Goal: Task Accomplishment & Management: Manage account settings

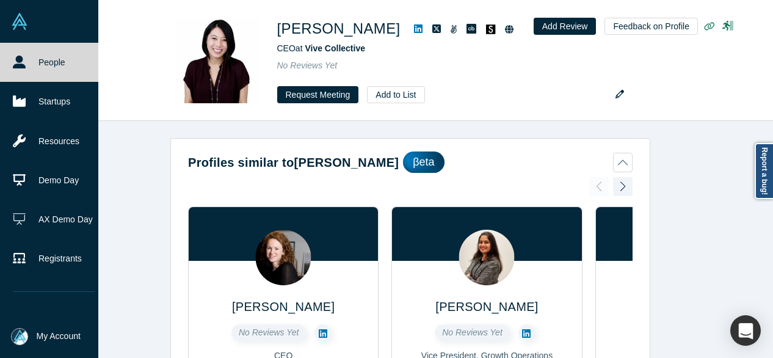
scroll to position [122, 0]
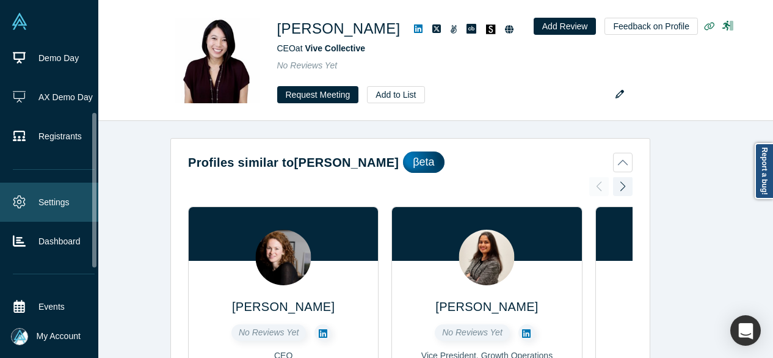
click at [45, 198] on link "Settings" at bounding box center [53, 202] width 107 height 39
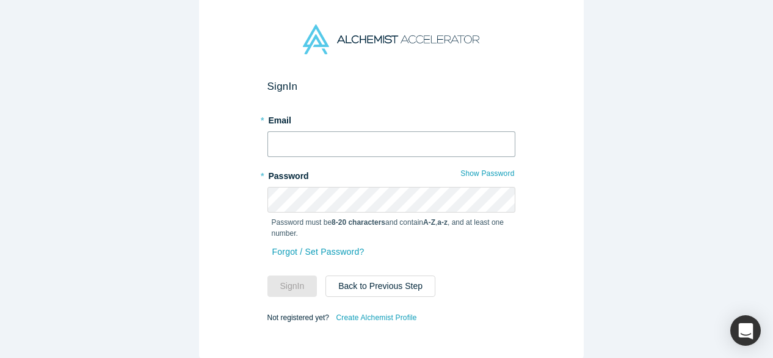
type input "[EMAIL_ADDRESS][DOMAIN_NAME]"
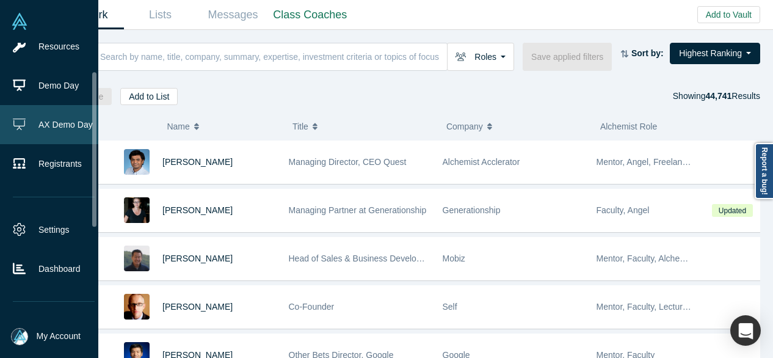
scroll to position [122, 0]
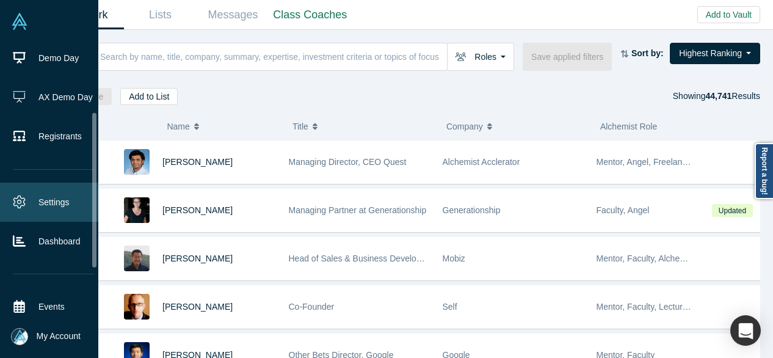
click at [39, 198] on link "Settings" at bounding box center [53, 202] width 107 height 39
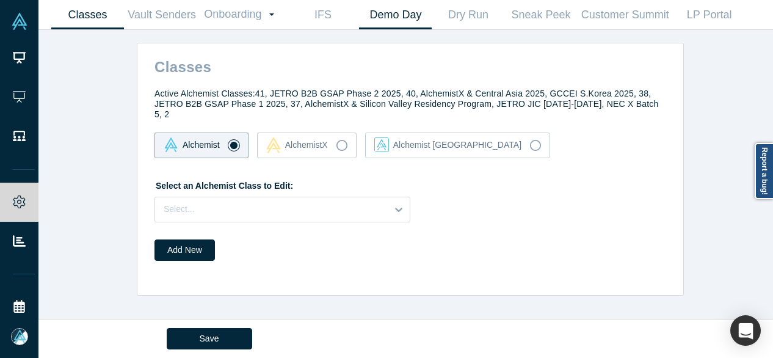
click at [385, 16] on link "Demo Day" at bounding box center [395, 15] width 73 height 29
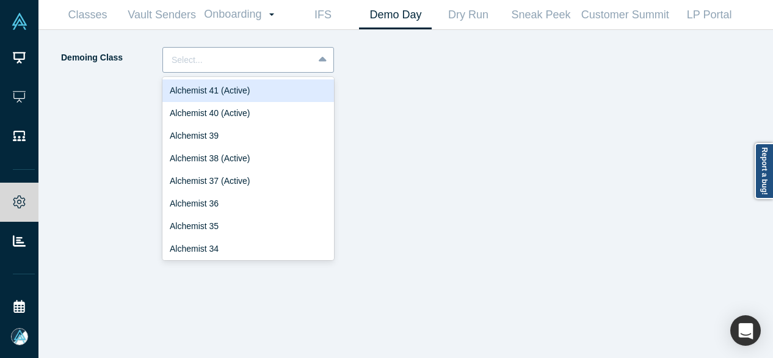
click at [219, 67] on div at bounding box center [238, 60] width 133 height 15
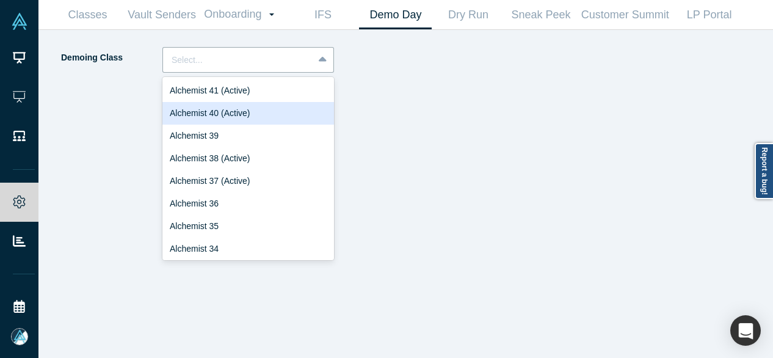
click at [217, 115] on div "Alchemist 40 (Active)" at bounding box center [248, 113] width 172 height 23
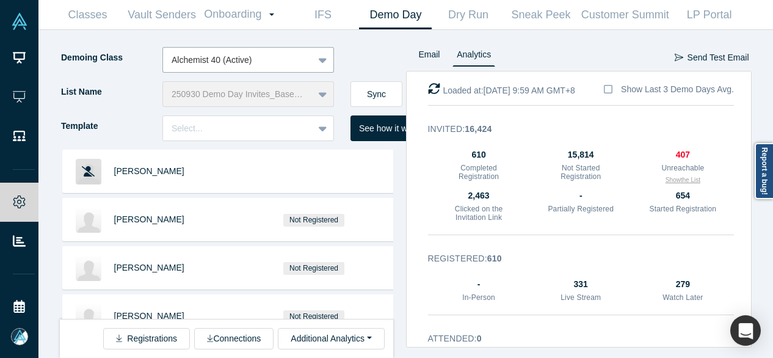
click at [667, 182] on button "Show the List" at bounding box center [682, 179] width 35 height 9
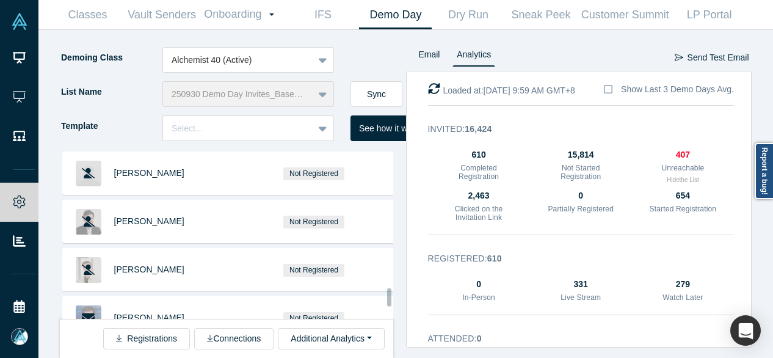
scroll to position [3392, 0]
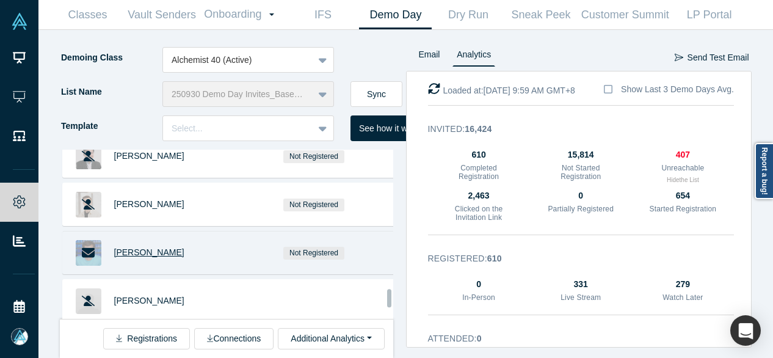
click at [129, 247] on span "[PERSON_NAME]" at bounding box center [149, 252] width 70 height 10
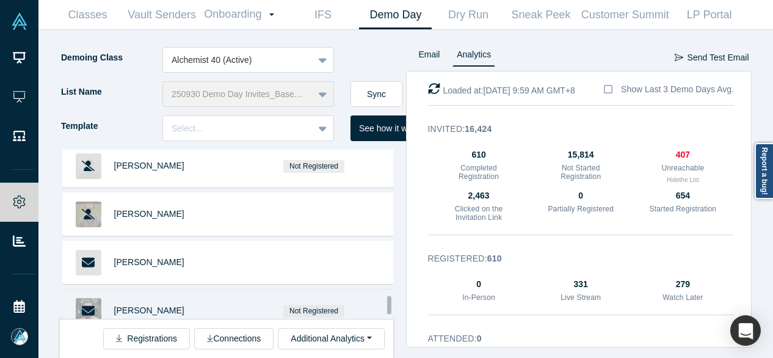
scroll to position [3636, 0]
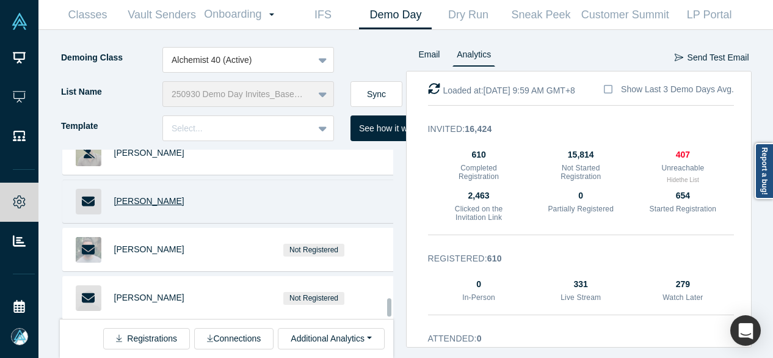
click at [136, 196] on span "Gil Silberman" at bounding box center [149, 201] width 70 height 10
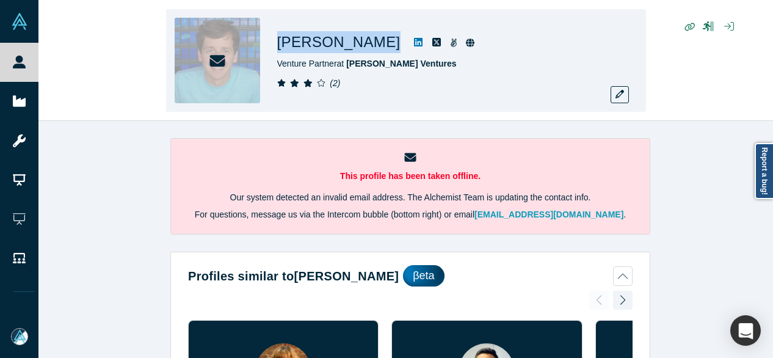
drag, startPoint x: 342, startPoint y: 47, endPoint x: 357, endPoint y: 47, distance: 15.3
click at [357, 47] on div "Evan Moore" at bounding box center [448, 42] width 342 height 22
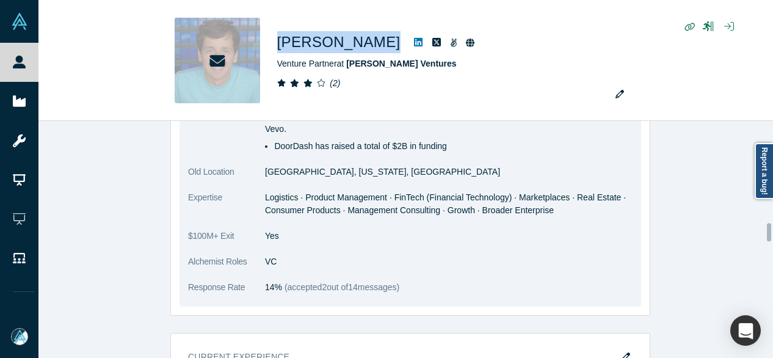
scroll to position [1465, 0]
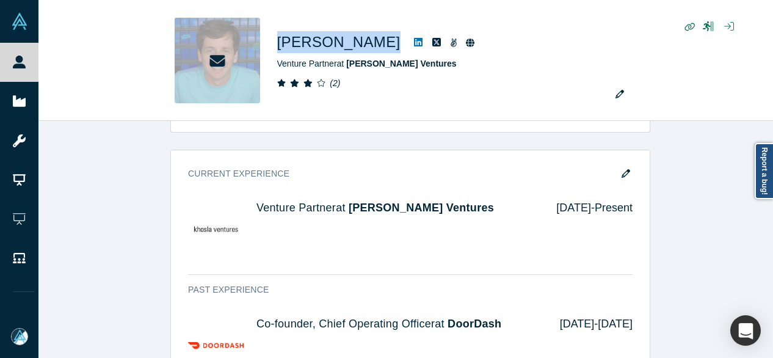
drag, startPoint x: 624, startPoint y: 167, endPoint x: 254, endPoint y: 201, distance: 371.6
click at [623, 169] on icon "button" at bounding box center [626, 173] width 9 height 9
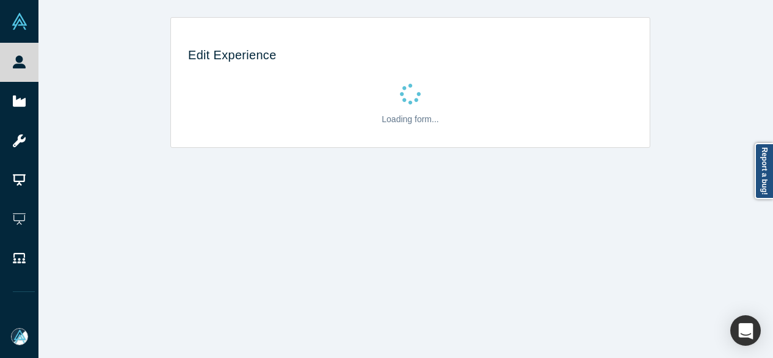
scroll to position [0, 0]
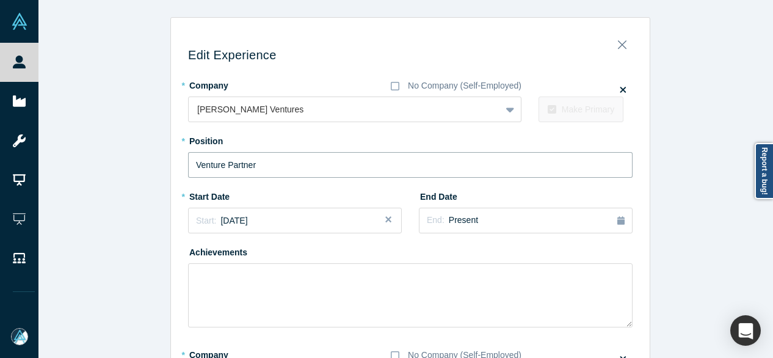
drag, startPoint x: 222, startPoint y: 164, endPoint x: 129, endPoint y: 173, distance: 93.3
type input "Partner"
click at [440, 228] on button "End: Present" at bounding box center [526, 221] width 214 height 26
click at [502, 258] on button "Previous Year" at bounding box center [501, 254] width 12 height 12
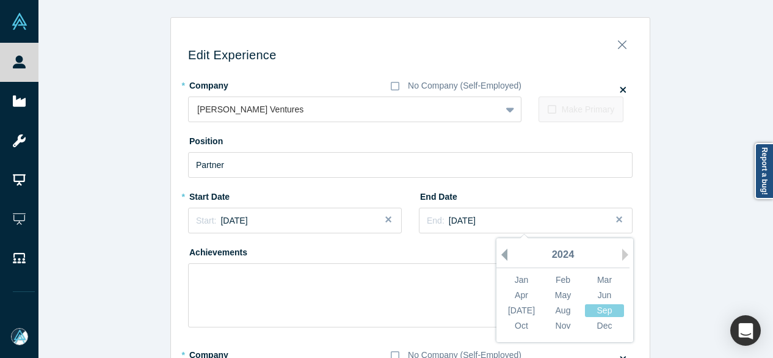
click at [501, 257] on button "Previous Year" at bounding box center [501, 254] width 12 height 12
click at [597, 325] on div "Dec" at bounding box center [604, 325] width 39 height 13
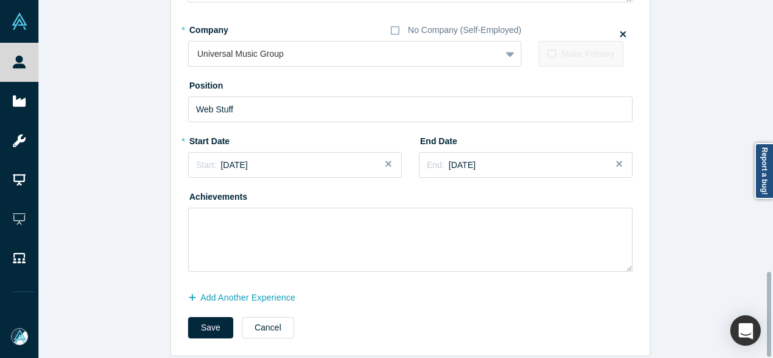
scroll to position [1147, 0]
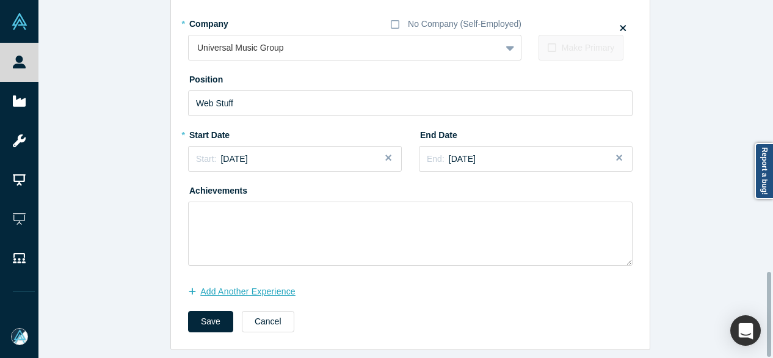
click at [256, 282] on button "Add Another Experience" at bounding box center [248, 291] width 120 height 21
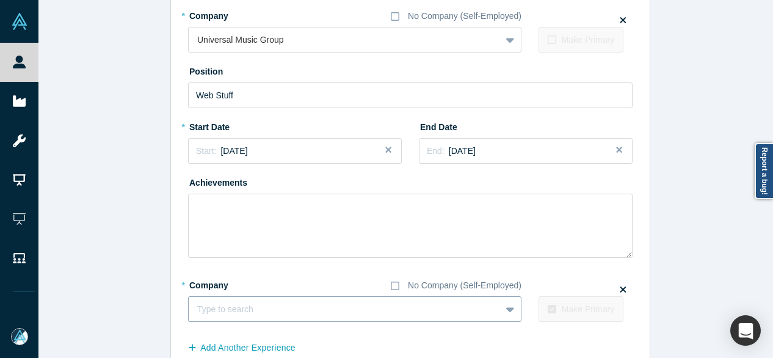
click at [266, 309] on div at bounding box center [344, 309] width 295 height 15
paste input "Volunteer Volunteer Polsky Center at the University of Chicago"
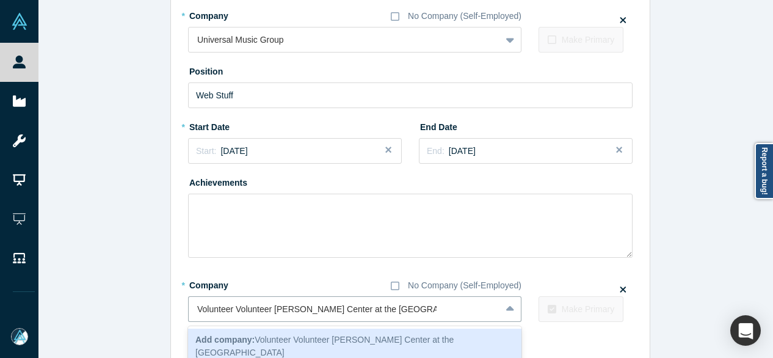
drag, startPoint x: 271, startPoint y: 308, endPoint x: 171, endPoint y: 311, distance: 100.2
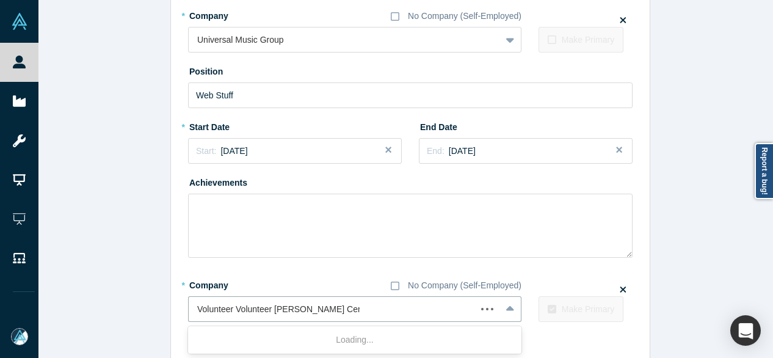
type input "Polsky Center at the University of Chicago"
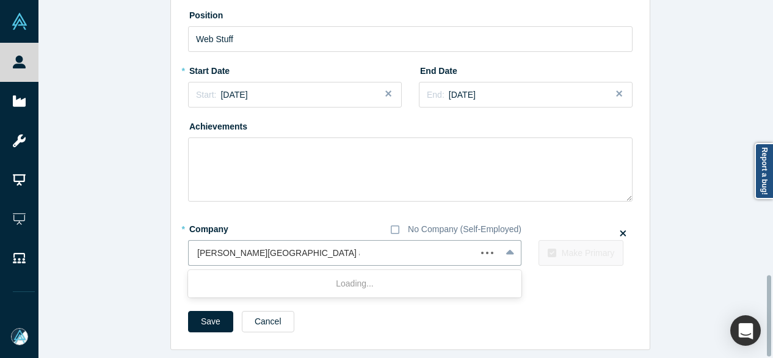
scroll to position [1211, 0]
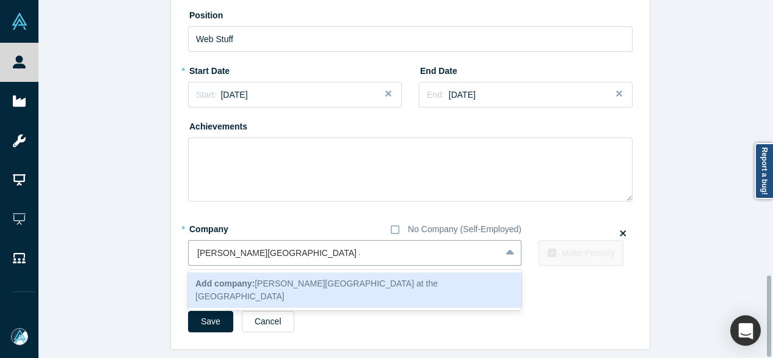
click at [212, 278] on b "Add company:" at bounding box center [224, 283] width 59 height 10
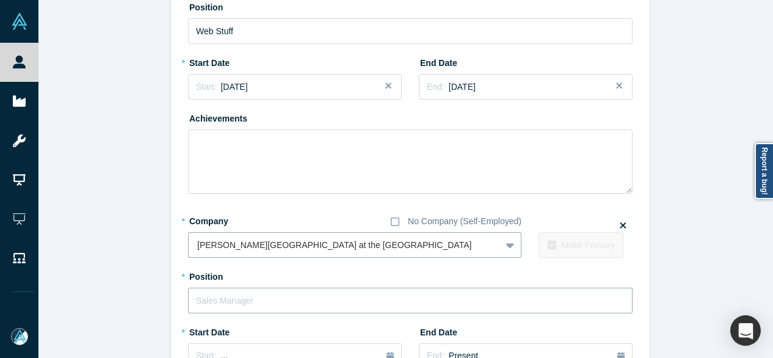
click at [220, 301] on input "text" at bounding box center [410, 301] width 444 height 26
paste input "Volunteer Volunteer"
drag, startPoint x: 227, startPoint y: 301, endPoint x: 343, endPoint y: 299, distance: 115.4
click at [346, 300] on input "Volunteer Volunteer" at bounding box center [410, 301] width 444 height 26
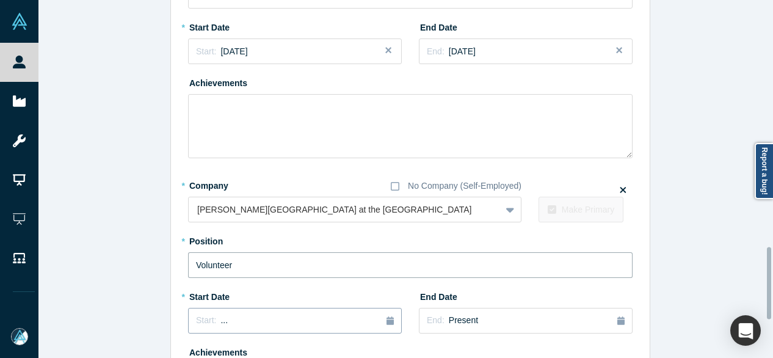
scroll to position [1272, 0]
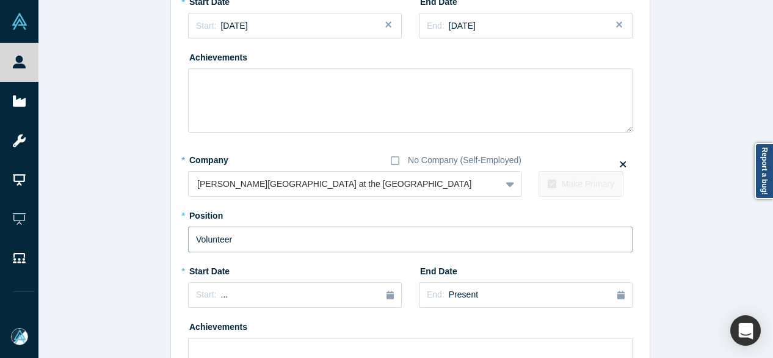
type input "Volunteer"
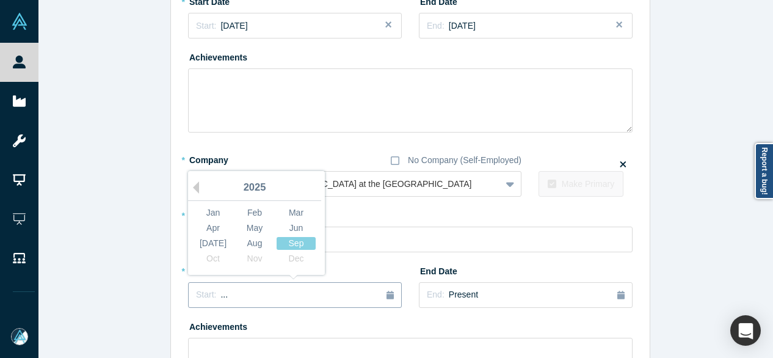
click at [244, 299] on div "Start: ..." at bounding box center [295, 294] width 198 height 13
click at [190, 188] on button "Previous Year" at bounding box center [193, 187] width 12 height 12
click at [290, 258] on div "Dec" at bounding box center [296, 258] width 39 height 13
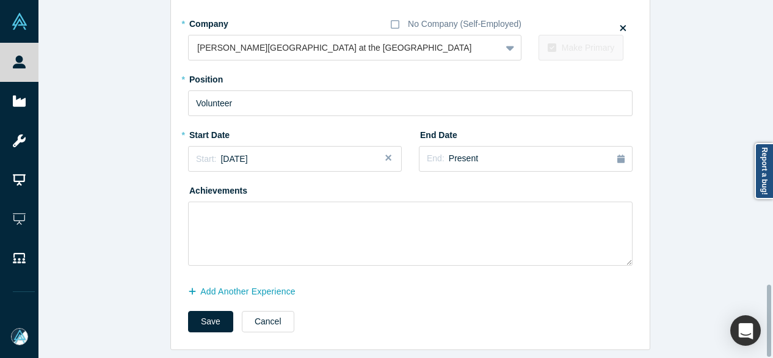
scroll to position [1416, 0]
click at [215, 283] on button "Add Another Experience" at bounding box center [248, 291] width 120 height 21
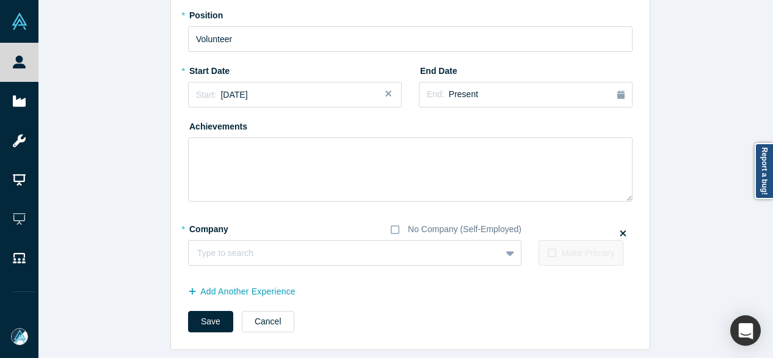
scroll to position [1480, 0]
click at [220, 248] on div at bounding box center [332, 252] width 270 height 15
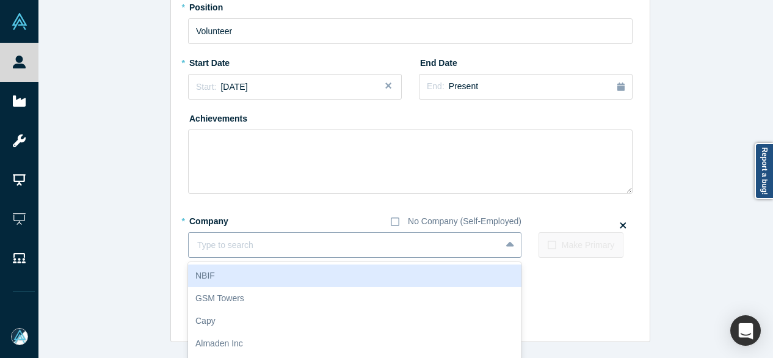
paste input "Investor Investor Various Startups"
type input "Investor Investor Various Startups"
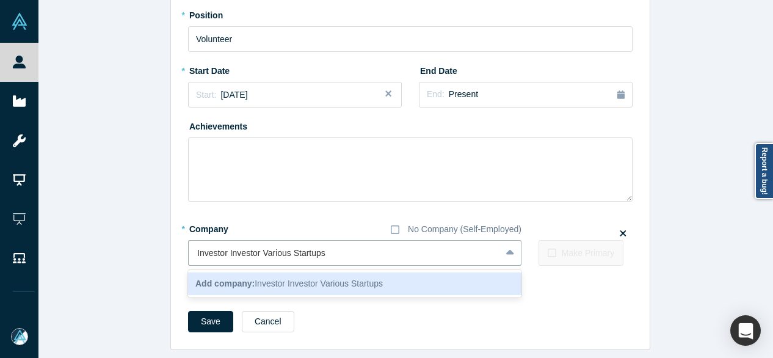
click at [266, 278] on span "Add company: Investor Investor Various Startups" at bounding box center [288, 283] width 187 height 10
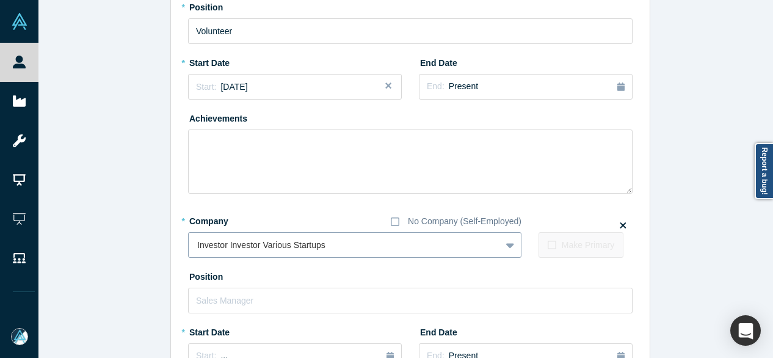
scroll to position [1572, 0]
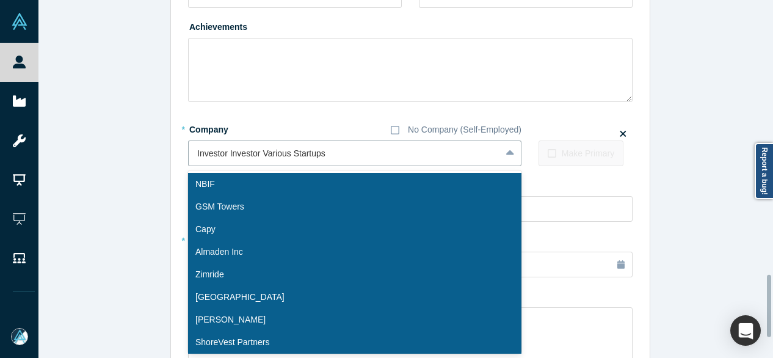
click at [259, 166] on div "option Investor Investor Various Startups, selected. 10 results available. Use …" at bounding box center [354, 153] width 333 height 26
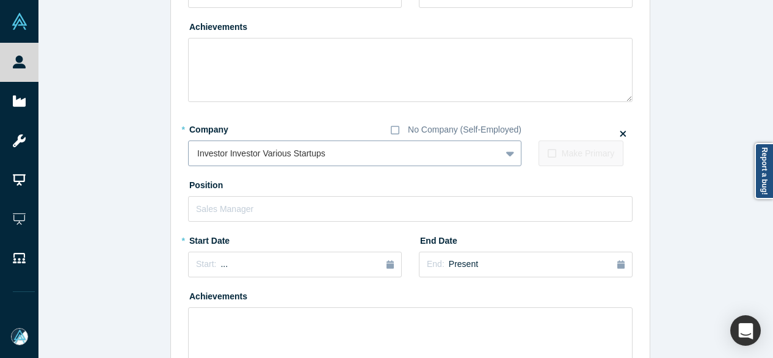
drag, startPoint x: 258, startPoint y: 157, endPoint x: 248, endPoint y: 157, distance: 10.4
click at [248, 157] on div at bounding box center [344, 153] width 295 height 15
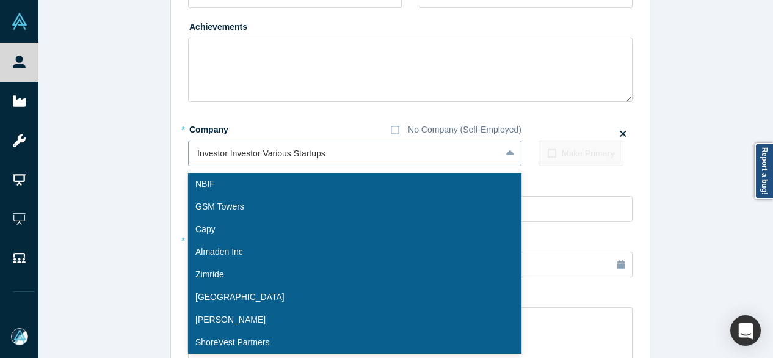
drag, startPoint x: 256, startPoint y: 151, endPoint x: 212, endPoint y: 153, distance: 44.6
click at [200, 154] on div at bounding box center [344, 153] width 295 height 15
drag, startPoint x: 258, startPoint y: 153, endPoint x: 194, endPoint y: 151, distance: 63.5
click at [197, 151] on div at bounding box center [344, 153] width 295 height 15
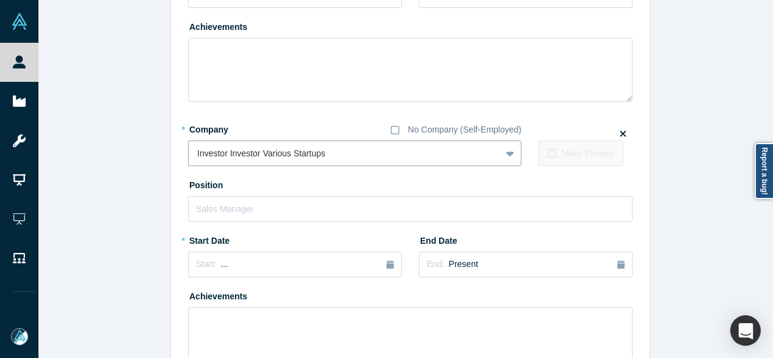
drag, startPoint x: 255, startPoint y: 150, endPoint x: 194, endPoint y: 148, distance: 61.7
click at [197, 149] on div at bounding box center [344, 153] width 295 height 15
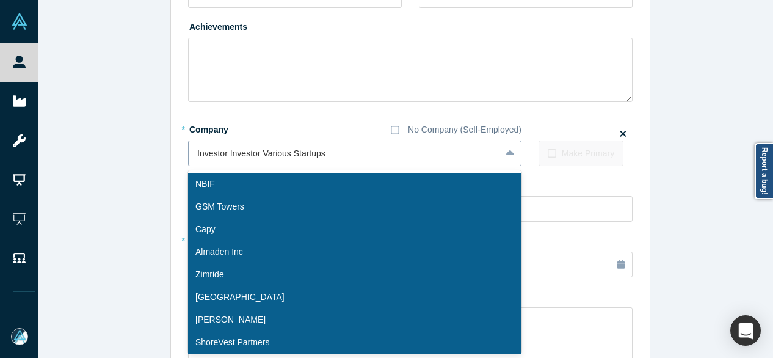
drag, startPoint x: 258, startPoint y: 153, endPoint x: 217, endPoint y: 151, distance: 41.0
click at [218, 152] on div at bounding box center [344, 153] width 295 height 15
paste input "Investor Investor Various Startups"
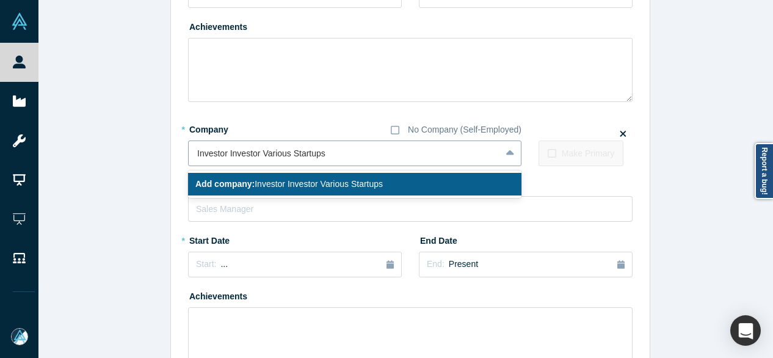
drag, startPoint x: 258, startPoint y: 151, endPoint x: 187, endPoint y: 152, distance: 70.2
click at [189, 152] on div "Investor Investor Various Startups" at bounding box center [345, 153] width 312 height 20
click at [258, 153] on input "Investor Investor Various Startups" at bounding box center [262, 153] width 131 height 13
click at [256, 153] on input "Investor Investor Various Startups" at bounding box center [262, 153] width 131 height 13
drag, startPoint x: 256, startPoint y: 152, endPoint x: 147, endPoint y: 155, distance: 109.3
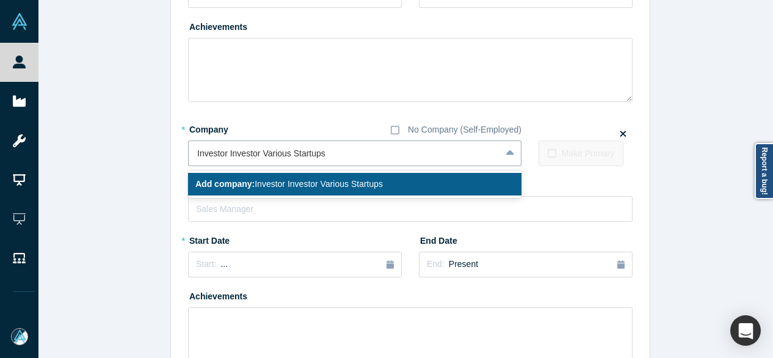
type input "Various Startups"
click at [250, 181] on div "Various startups" at bounding box center [354, 184] width 333 height 23
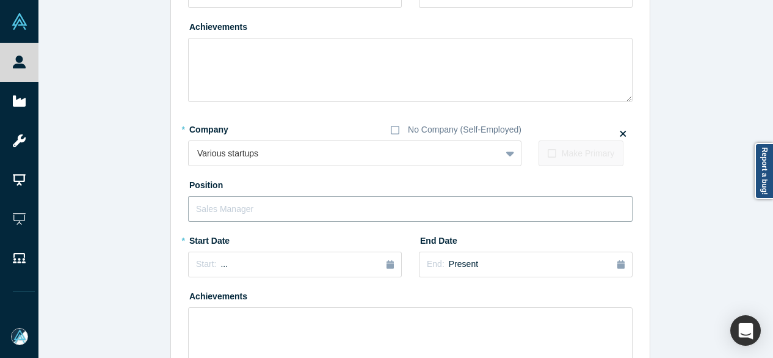
click at [239, 208] on input "text" at bounding box center [410, 209] width 444 height 26
paste input "Investor Investor Various Startups"
drag, startPoint x: 222, startPoint y: 211, endPoint x: 347, endPoint y: 214, distance: 125.8
click at [347, 214] on input "Investor Investor Various Startups" at bounding box center [410, 209] width 444 height 26
type input "Investor"
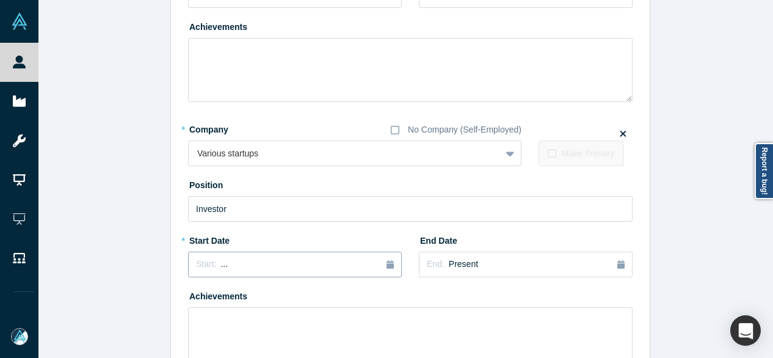
click at [196, 263] on span "Start:" at bounding box center [206, 264] width 20 height 10
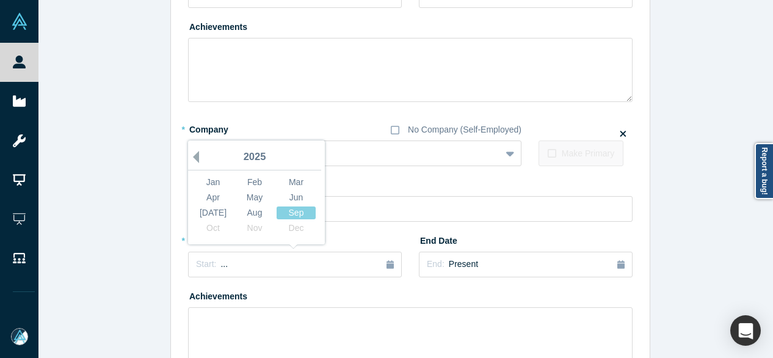
click at [191, 154] on button "Previous Year" at bounding box center [193, 157] width 12 height 12
click at [190, 154] on button "Previous Year" at bounding box center [193, 157] width 12 height 12
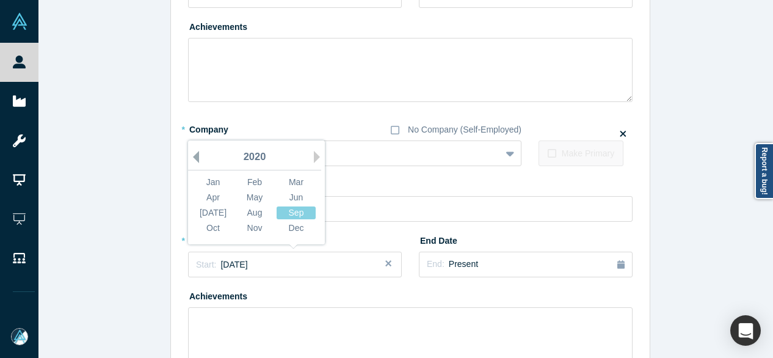
click at [190, 154] on button "Previous Year" at bounding box center [193, 157] width 12 height 12
click at [189, 154] on button "Previous Year" at bounding box center [193, 157] width 12 height 12
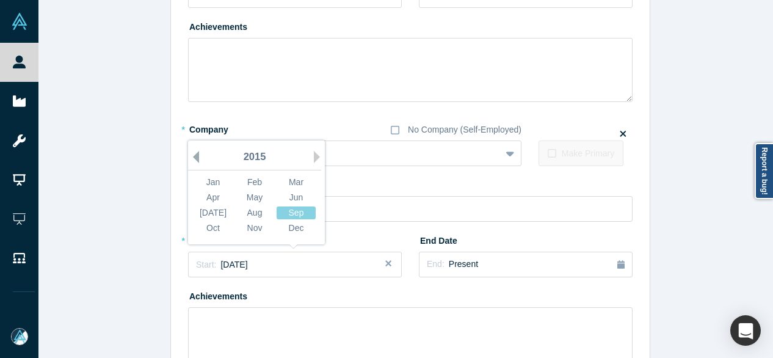
click at [189, 154] on button "Previous Year" at bounding box center [193, 157] width 12 height 12
drag, startPoint x: 310, startPoint y: 158, endPoint x: 255, endPoint y: 209, distance: 75.1
click at [314, 158] on button "Next Year" at bounding box center [320, 157] width 12 height 12
click at [209, 183] on div "Jan" at bounding box center [213, 182] width 39 height 13
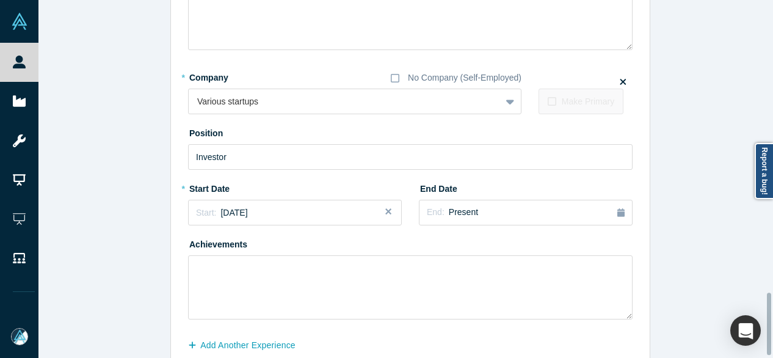
scroll to position [1685, 0]
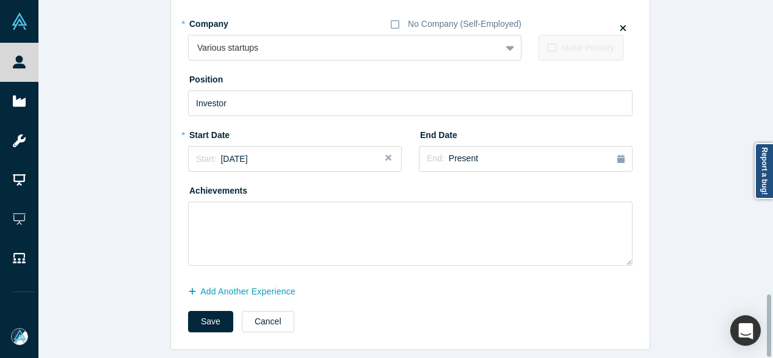
drag, startPoint x: 208, startPoint y: 317, endPoint x: 205, endPoint y: 323, distance: 6.6
click at [208, 316] on button "Save" at bounding box center [210, 321] width 45 height 21
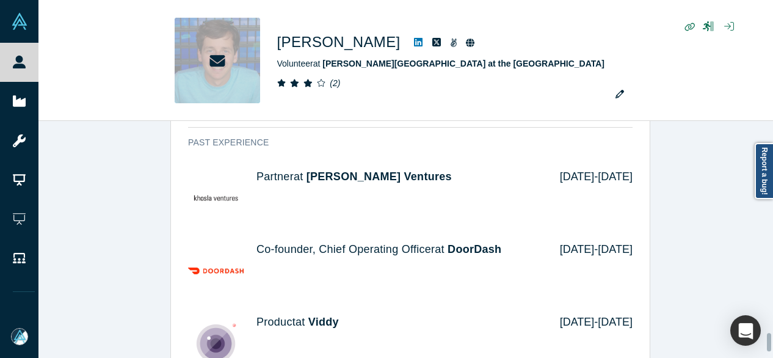
scroll to position [0, 0]
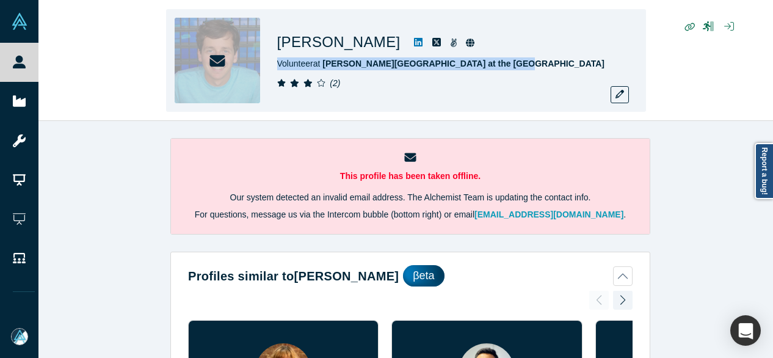
drag, startPoint x: 278, startPoint y: 66, endPoint x: 509, endPoint y: 59, distance: 231.5
click at [509, 59] on div "Volunteer at Polsky Center at the University of Chicago" at bounding box center [448, 63] width 342 height 13
copy span "Volunteer at Polsky Center at the University of Chicago"
click at [623, 100] on button "button" at bounding box center [620, 94] width 18 height 17
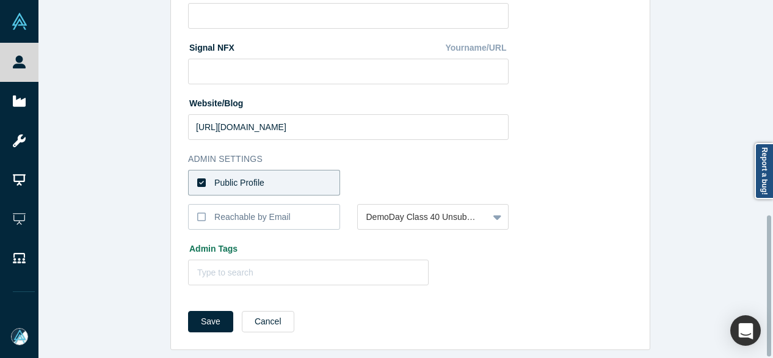
scroll to position [547, 0]
click at [251, 176] on div "Public Profile" at bounding box center [239, 182] width 50 height 13
click at [0, 0] on input "Public Profile" at bounding box center [0, 0] width 0 height 0
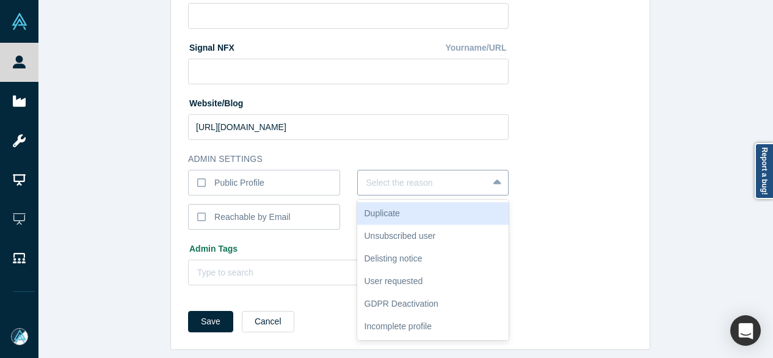
click at [391, 175] on div at bounding box center [423, 182] width 114 height 15
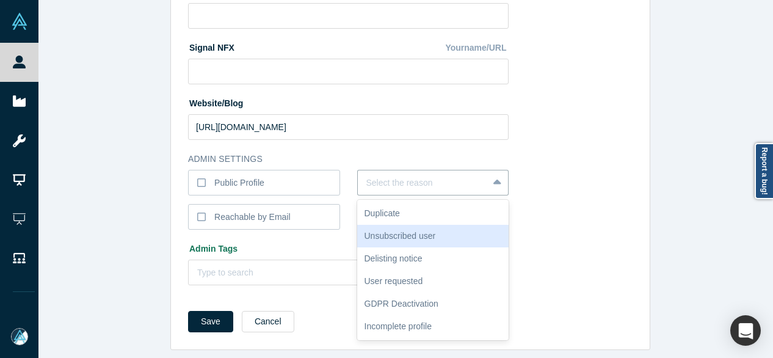
drag, startPoint x: 387, startPoint y: 225, endPoint x: 376, endPoint y: 227, distance: 11.1
click at [387, 225] on div "Unsubscribed user" at bounding box center [433, 236] width 152 height 23
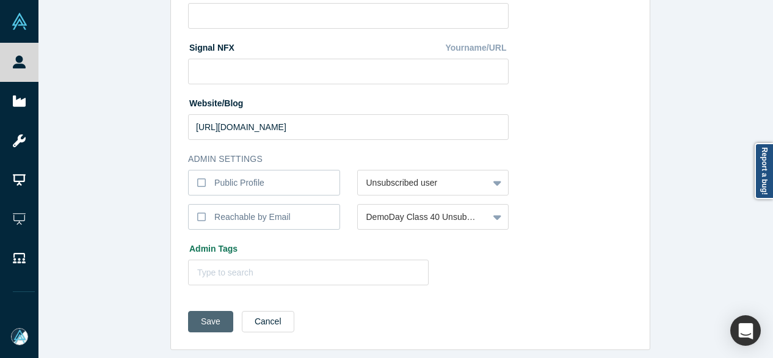
click at [201, 313] on button "Save" at bounding box center [210, 321] width 45 height 21
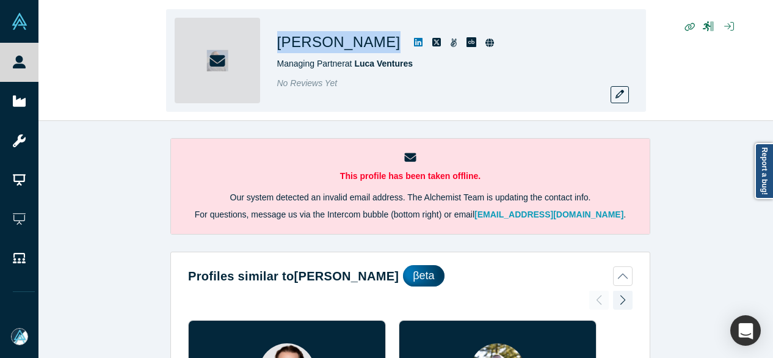
click at [364, 48] on h1 "Gil Silberman" at bounding box center [338, 42] width 123 height 22
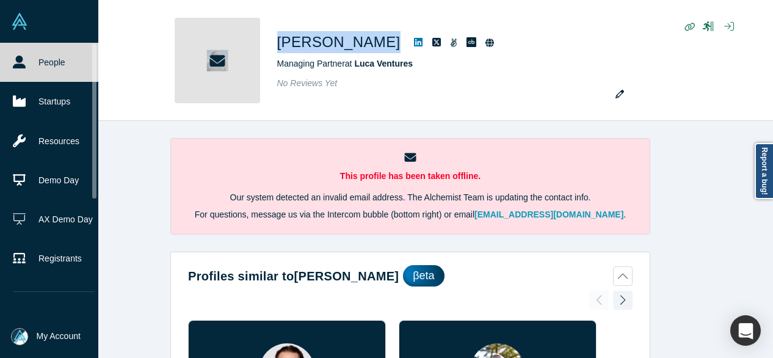
drag, startPoint x: 27, startPoint y: 64, endPoint x: 39, endPoint y: 64, distance: 12.2
click at [28, 64] on link "People" at bounding box center [53, 62] width 107 height 39
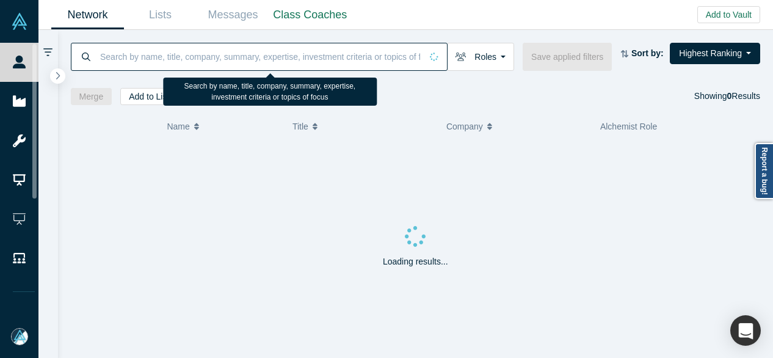
click at [139, 59] on input at bounding box center [260, 56] width 322 height 29
paste input "Daniel Thomen"
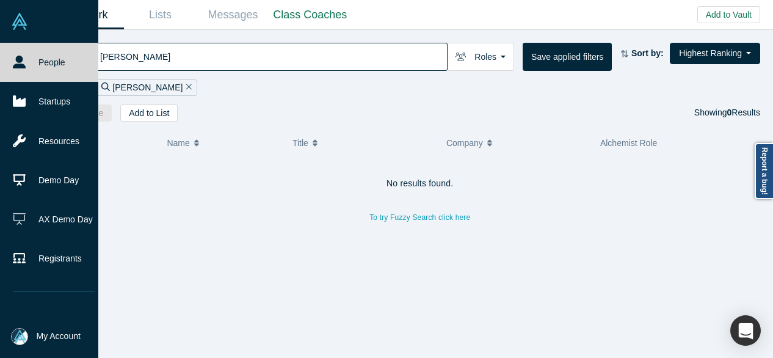
type input "Daniel Thomen"
click at [40, 60] on link "People" at bounding box center [53, 62] width 107 height 39
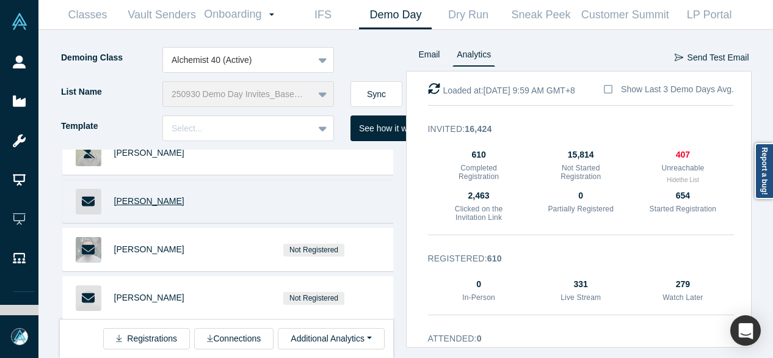
click at [131, 196] on span "Gil Silberman" at bounding box center [149, 201] width 70 height 10
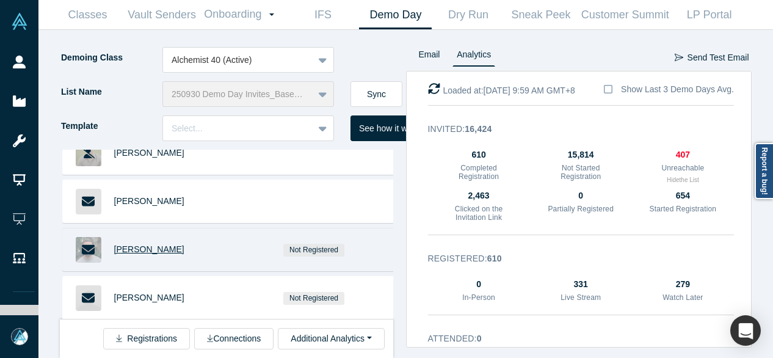
click at [157, 244] on span "Kike Miralles" at bounding box center [149, 249] width 70 height 10
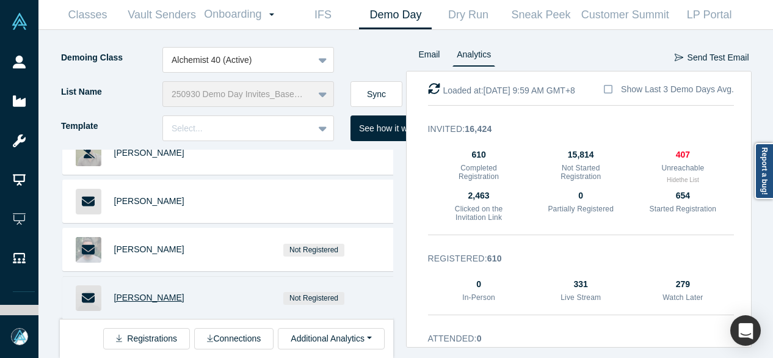
click at [137, 292] on span "Steve Barsh" at bounding box center [149, 297] width 70 height 10
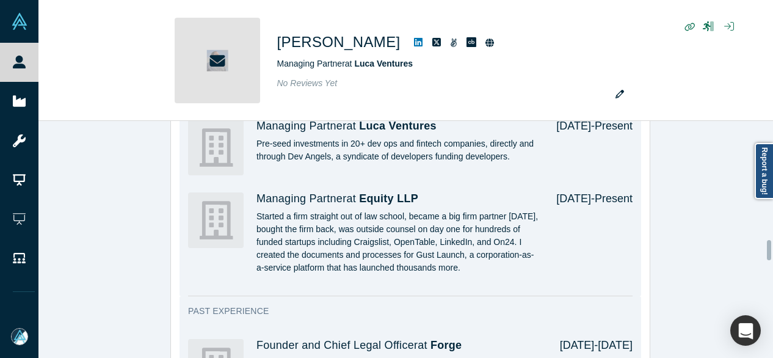
scroll to position [1404, 0]
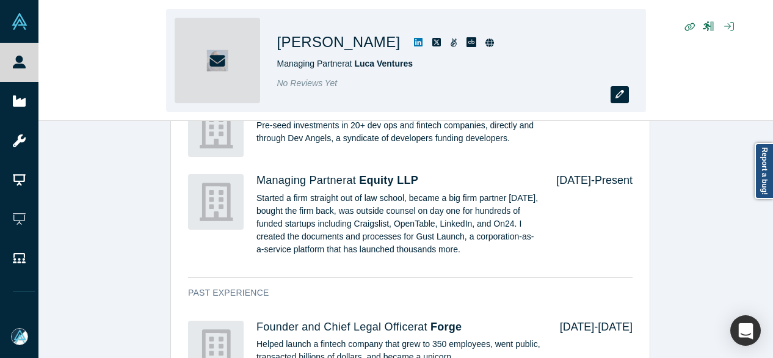
click at [617, 101] on button "button" at bounding box center [620, 94] width 18 height 17
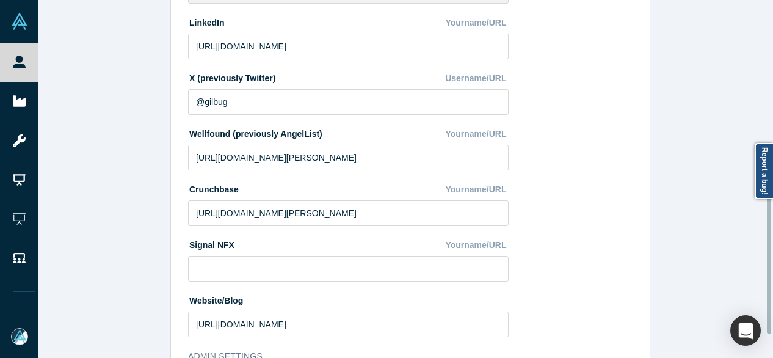
scroll to position [488, 0]
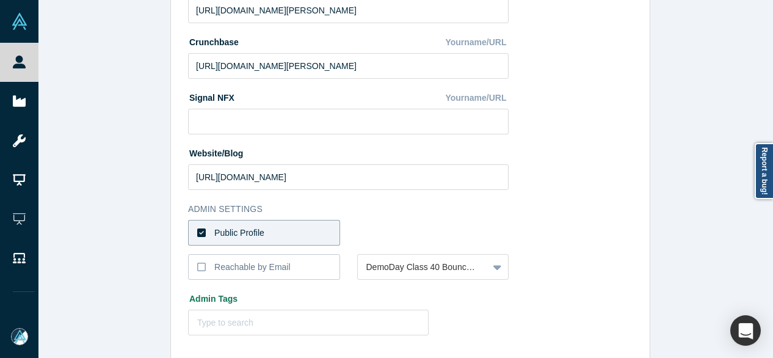
click at [296, 228] on label "Public Profile" at bounding box center [264, 233] width 152 height 26
click at [0, 0] on input "Public Profile" at bounding box center [0, 0] width 0 height 0
drag, startPoint x: 272, startPoint y: 225, endPoint x: 256, endPoint y: 230, distance: 16.0
click at [272, 225] on label "Public Profile" at bounding box center [264, 233] width 152 height 26
click at [0, 0] on input "Public Profile" at bounding box center [0, 0] width 0 height 0
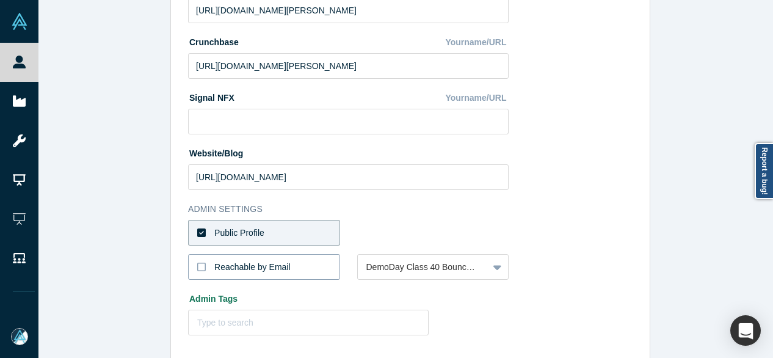
drag, startPoint x: 238, startPoint y: 261, endPoint x: 230, endPoint y: 263, distance: 8.0
click at [238, 261] on div "Reachable by Email" at bounding box center [252, 267] width 76 height 13
click at [0, 0] on input "Reachable by Email" at bounding box center [0, 0] width 0 height 0
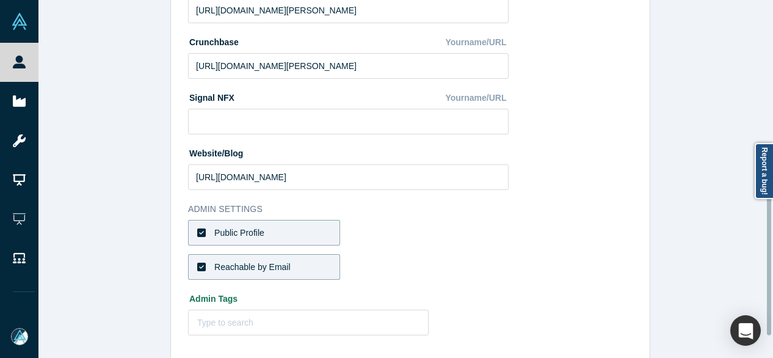
scroll to position [547, 0]
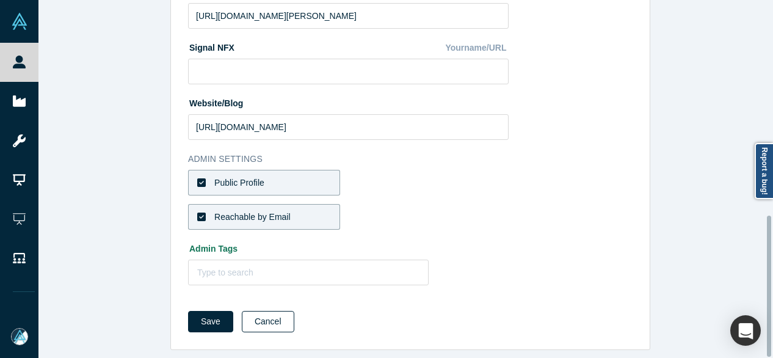
click at [274, 311] on button "Cancel" at bounding box center [268, 321] width 53 height 21
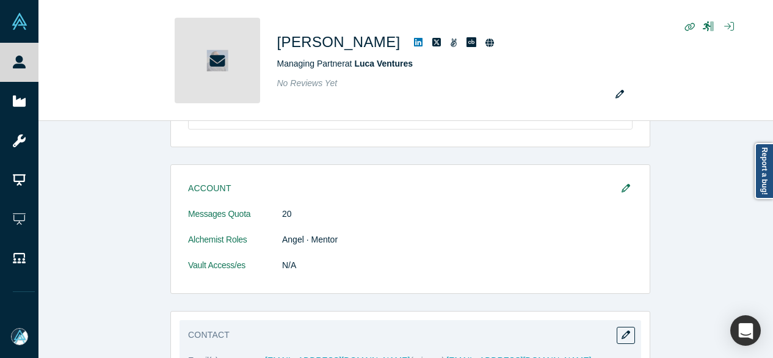
scroll to position [733, 0]
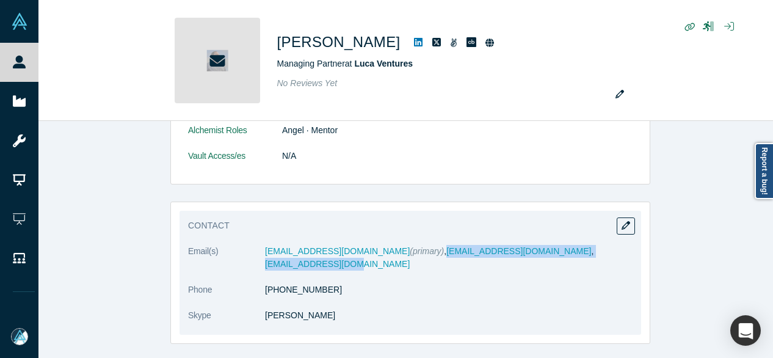
drag, startPoint x: 509, startPoint y: 247, endPoint x: 347, endPoint y: 258, distance: 162.7
click at [347, 258] on dl "Email(s) gil@luca.vc (primary) , gil@equityllp.com , linkedin@nobios.com Phone …" at bounding box center [410, 290] width 444 height 90
copy dd "il@equityllp.com , linkedin@nobios.com"
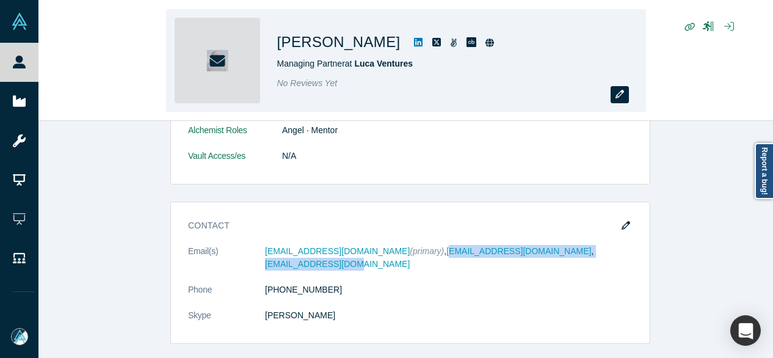
click at [619, 97] on icon "button" at bounding box center [619, 94] width 9 height 9
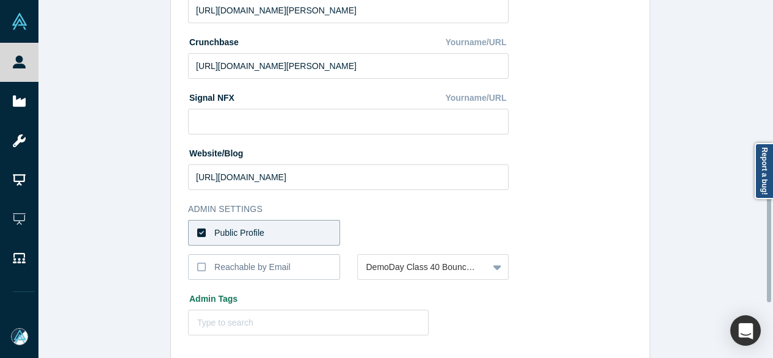
scroll to position [547, 0]
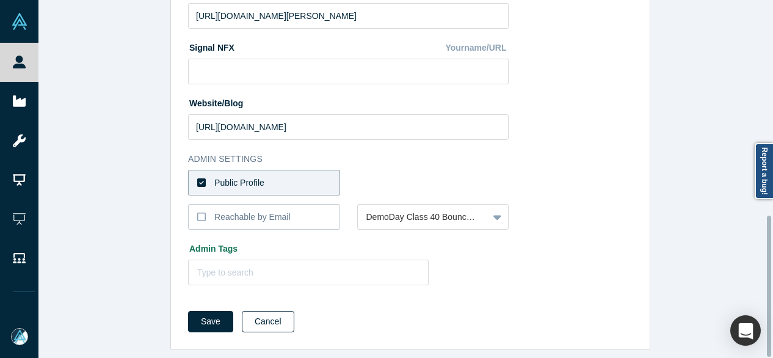
click at [272, 311] on button "Cancel" at bounding box center [268, 321] width 53 height 21
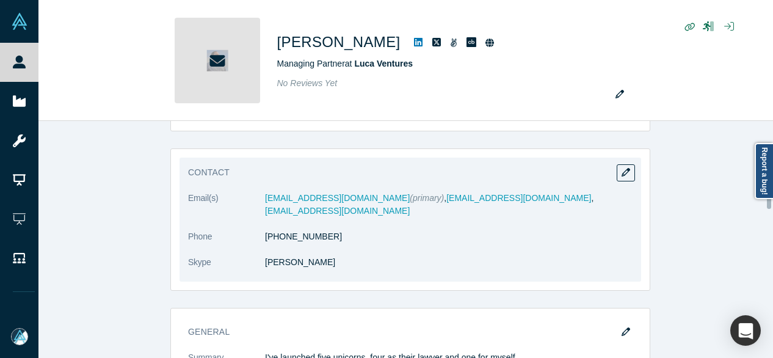
scroll to position [794, 0]
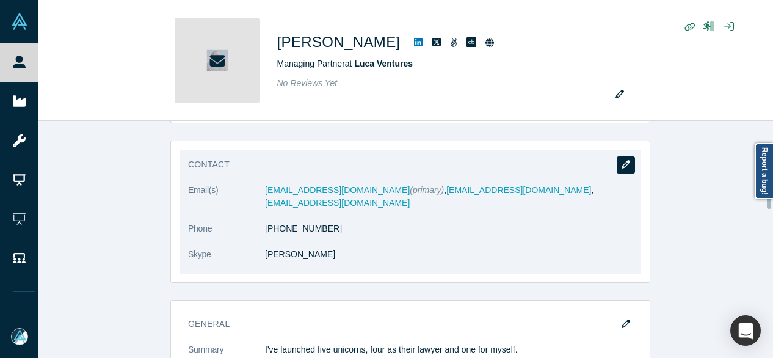
click at [622, 161] on icon "button" at bounding box center [626, 164] width 9 height 9
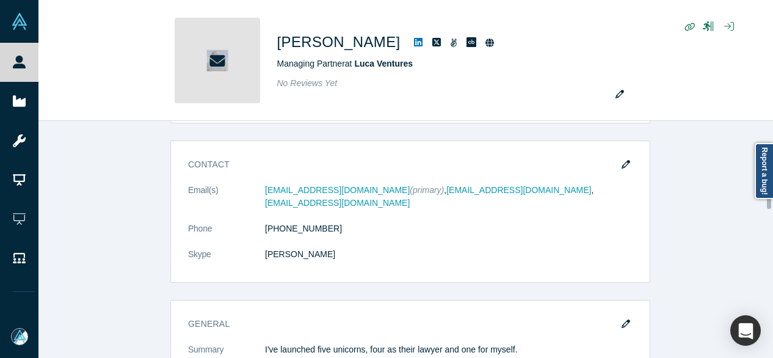
scroll to position [0, 0]
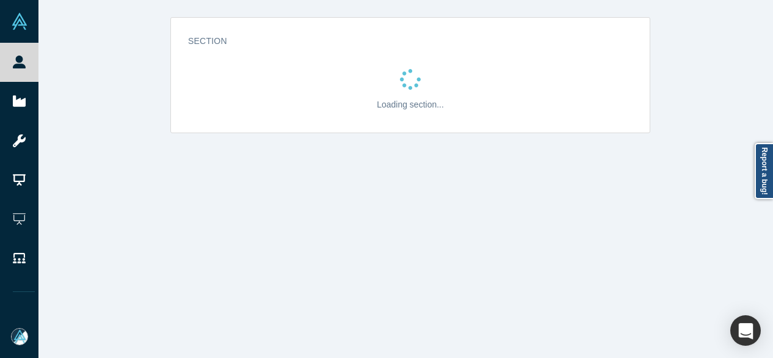
select select "US"
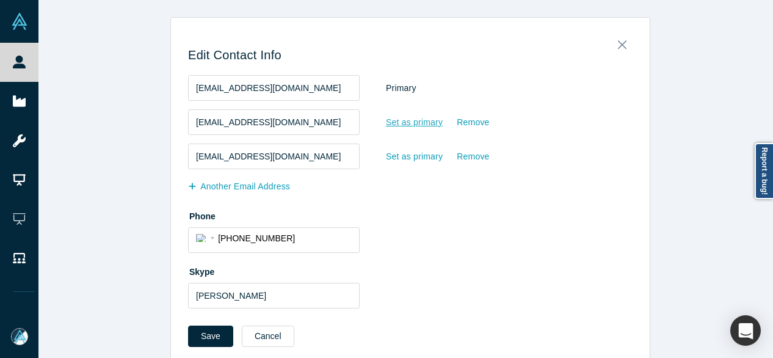
click at [393, 128] on div "Set as primary" at bounding box center [414, 122] width 58 height 21
click at [0, 0] on input "Set as primary" at bounding box center [0, 0] width 0 height 0
click at [476, 90] on div "Remove" at bounding box center [473, 88] width 34 height 21
click at [0, 0] on input "Remove" at bounding box center [0, 0] width 0 height 0
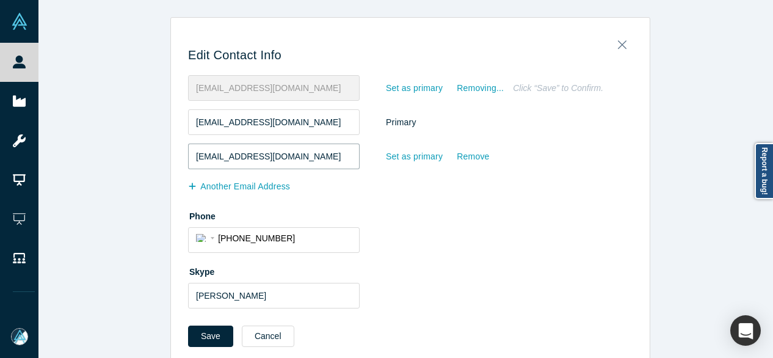
drag, startPoint x: 188, startPoint y: 164, endPoint x: 113, endPoint y: 164, distance: 75.1
click at [115, 164] on div "Edit Contact Info gil@luca.vc Set as primary Removing... Click “Save” to Confir…" at bounding box center [410, 190] width 744 height 347
paste input "gil.silberman@gmail"
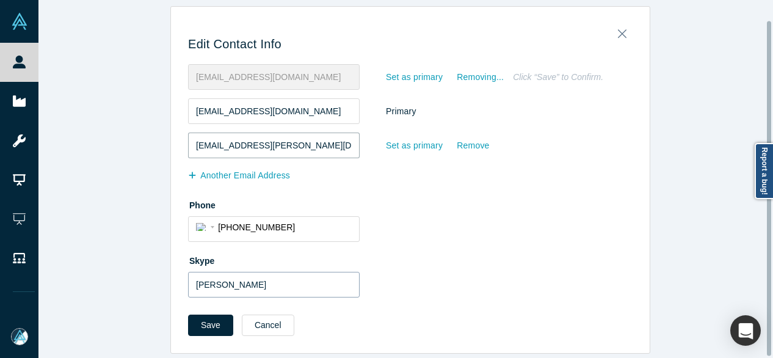
scroll to position [23, 0]
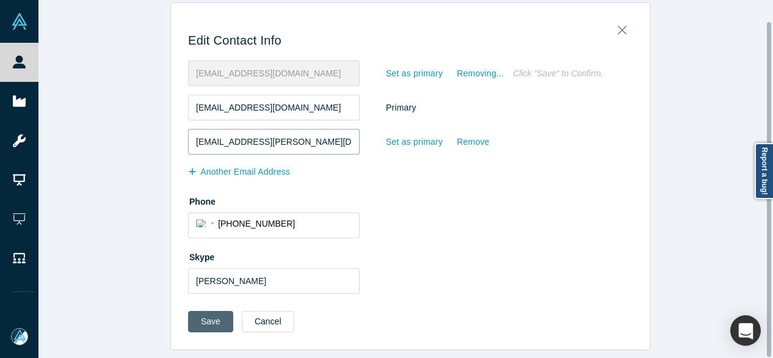
type input "gil.silberman@gmail.com"
click at [205, 317] on button "Save" at bounding box center [210, 321] width 45 height 21
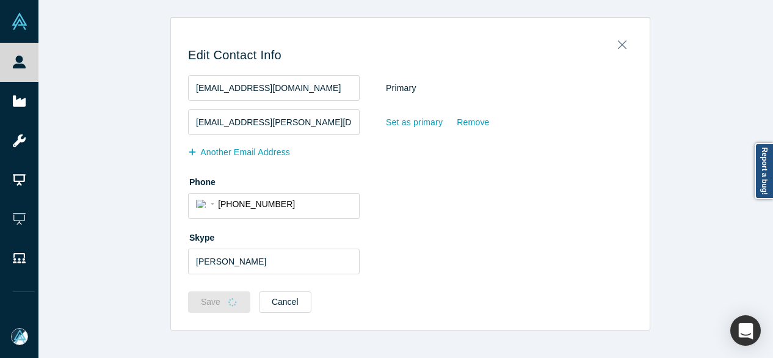
scroll to position [0, 0]
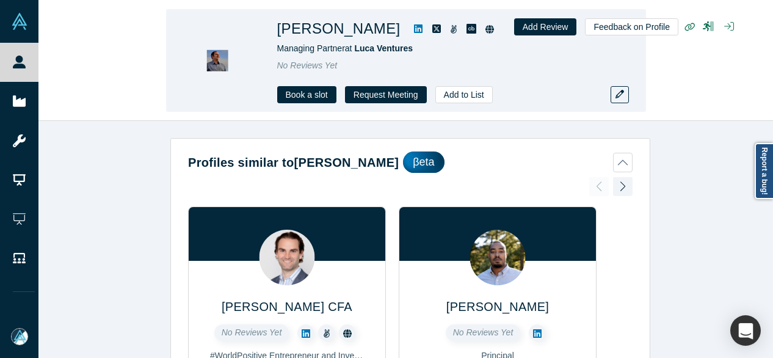
drag, startPoint x: 115, startPoint y: 93, endPoint x: 107, endPoint y: 88, distance: 9.7
click at [113, 93] on div "Gil Silberman Managing Partner at Luca Ventures No Reviews Yet Book a slot Requ…" at bounding box center [405, 61] width 734 height 120
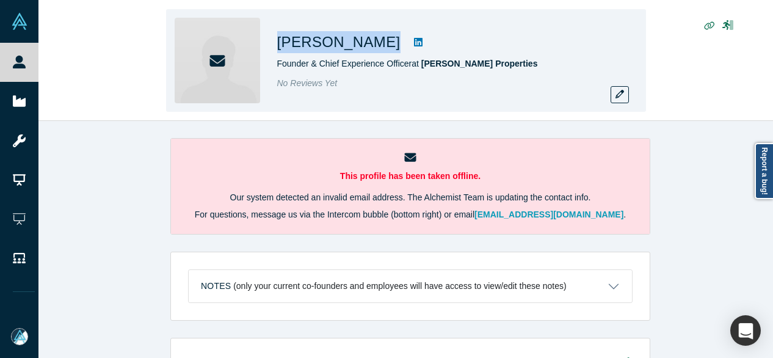
drag, startPoint x: 275, startPoint y: 44, endPoint x: 361, endPoint y: 48, distance: 86.8
click at [363, 47] on div "[PERSON_NAME] Founder & Chief Experience Officer at [PERSON_NAME] Properties No…" at bounding box center [406, 60] width 480 height 103
copy div "[PERSON_NAME]"
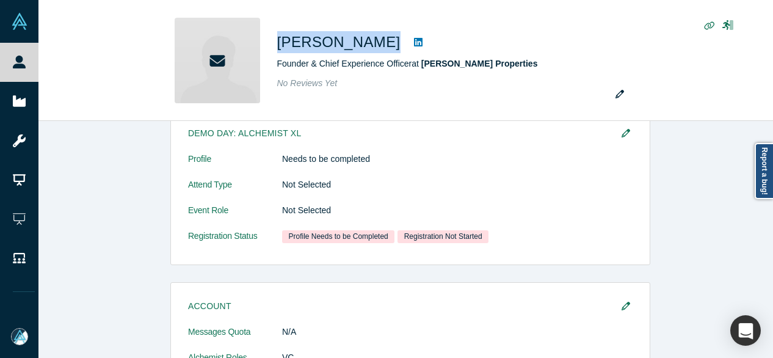
scroll to position [244, 0]
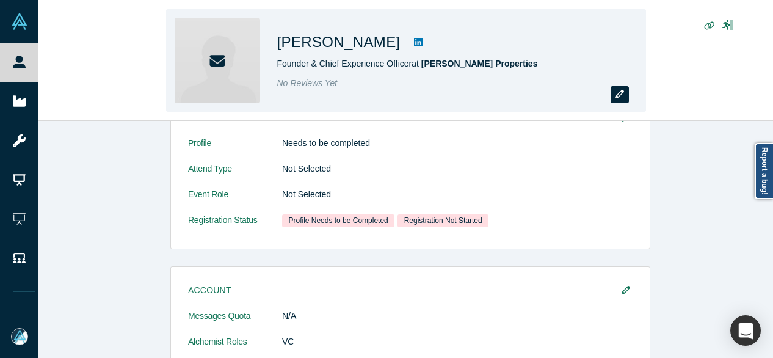
click at [612, 96] on button "button" at bounding box center [620, 94] width 18 height 17
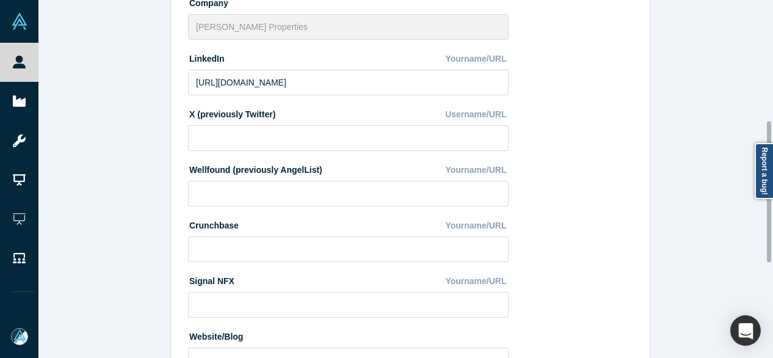
scroll to position [547, 0]
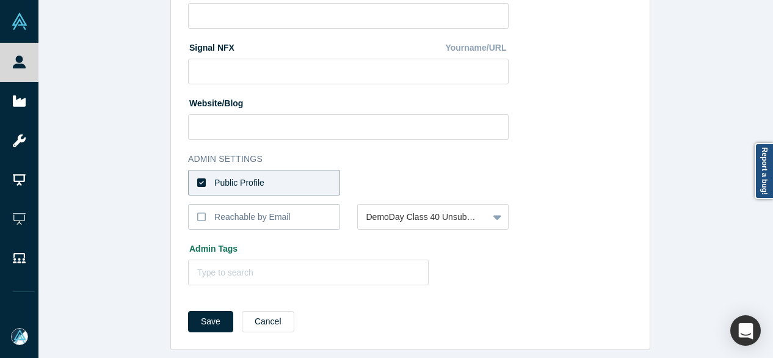
drag, startPoint x: 251, startPoint y: 176, endPoint x: 269, endPoint y: 172, distance: 18.2
click at [251, 176] on div "Public Profile" at bounding box center [239, 182] width 50 height 13
click at [0, 0] on input "Public Profile" at bounding box center [0, 0] width 0 height 0
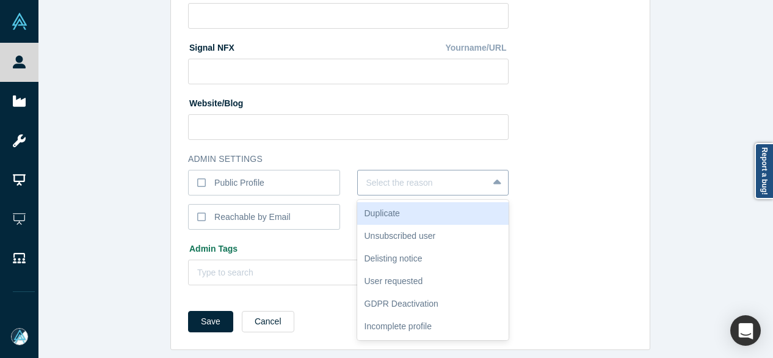
click at [408, 175] on div at bounding box center [423, 182] width 114 height 15
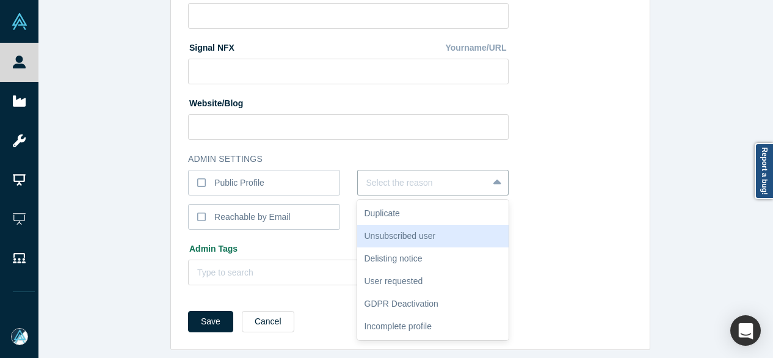
click at [413, 228] on div "Unsubscribed user" at bounding box center [433, 236] width 152 height 23
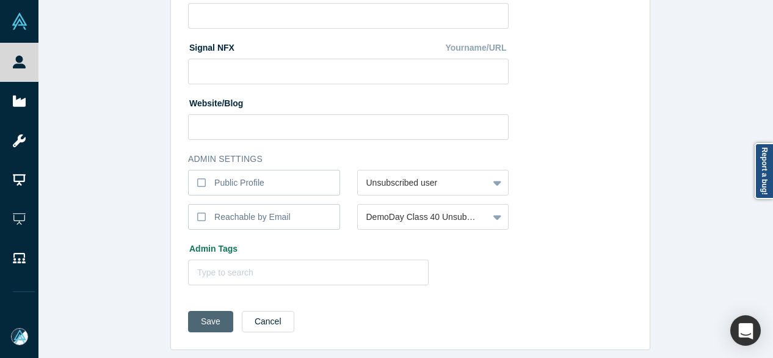
drag, startPoint x: 206, startPoint y: 316, endPoint x: 241, endPoint y: 319, distance: 35.6
click at [206, 314] on button "Save" at bounding box center [210, 321] width 45 height 21
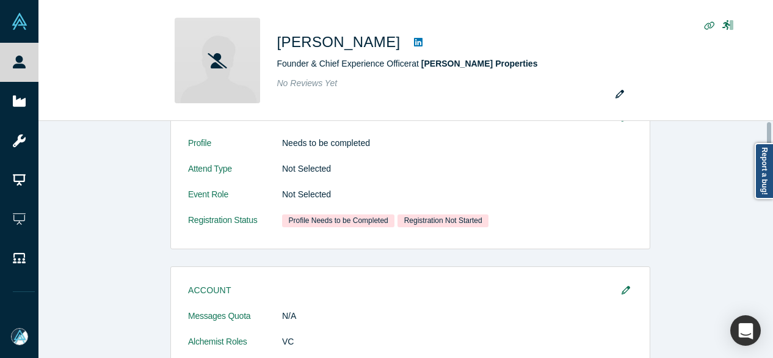
scroll to position [0, 0]
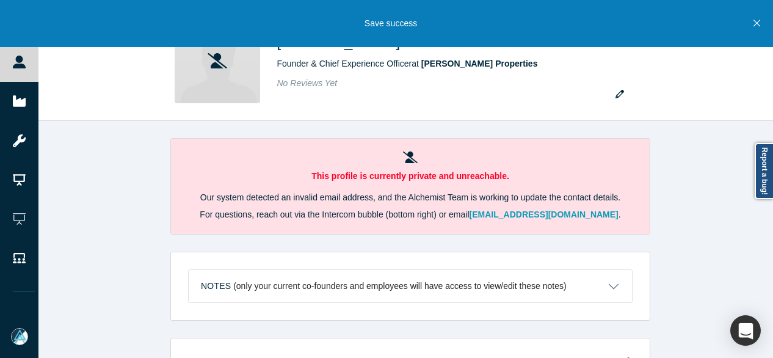
drag, startPoint x: 754, startPoint y: 24, endPoint x: 714, endPoint y: 23, distance: 39.7
click at [753, 24] on icon "Close" at bounding box center [756, 23] width 7 height 11
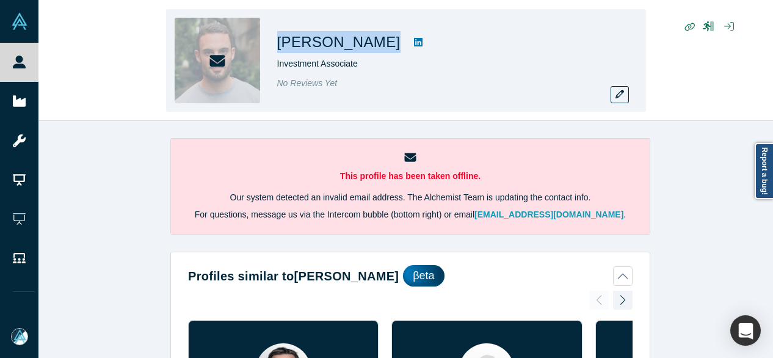
drag, startPoint x: 278, startPoint y: 24, endPoint x: 360, endPoint y: 29, distance: 81.3
click at [360, 29] on div "Kike Miralles Investment Associate No Reviews Yet" at bounding box center [448, 60] width 342 height 85
copy h1 "[PERSON_NAME]"
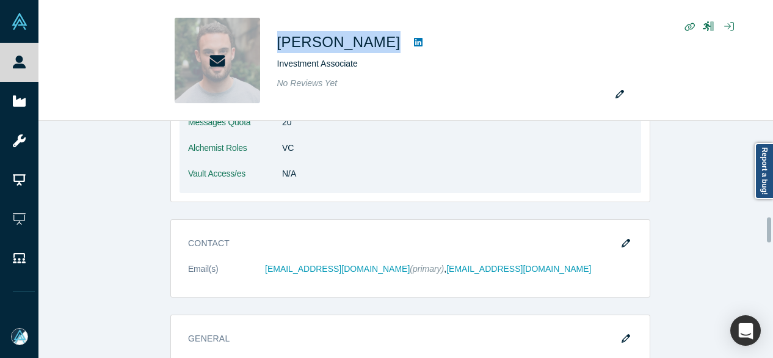
scroll to position [916, 0]
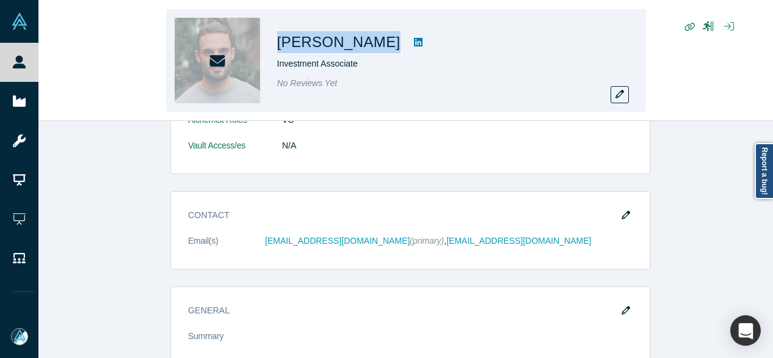
copy h1 "[PERSON_NAME]"
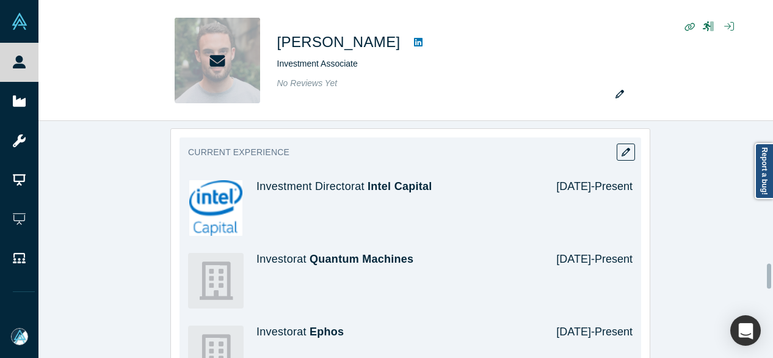
scroll to position [1282, 0]
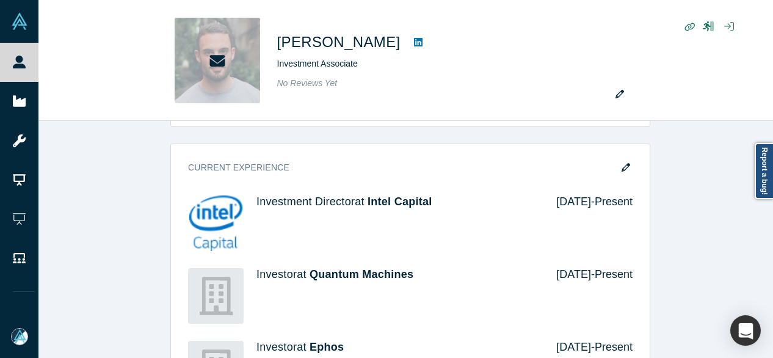
drag, startPoint x: 624, startPoint y: 161, endPoint x: 543, endPoint y: 207, distance: 93.2
click at [624, 163] on icon "button" at bounding box center [626, 167] width 9 height 9
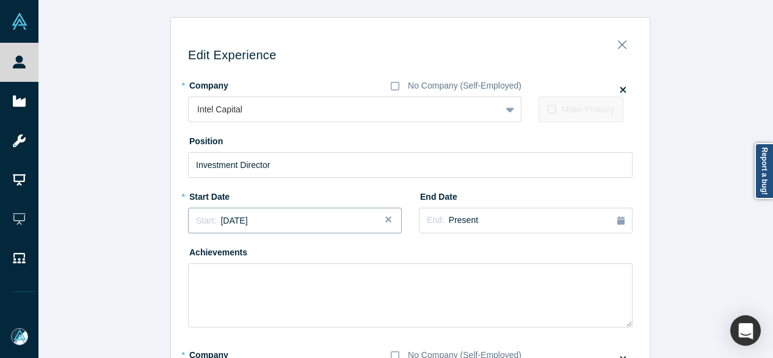
click at [303, 223] on div "Start: [DATE]" at bounding box center [295, 220] width 198 height 13
click at [190, 253] on button "Previous Year" at bounding box center [193, 254] width 12 height 12
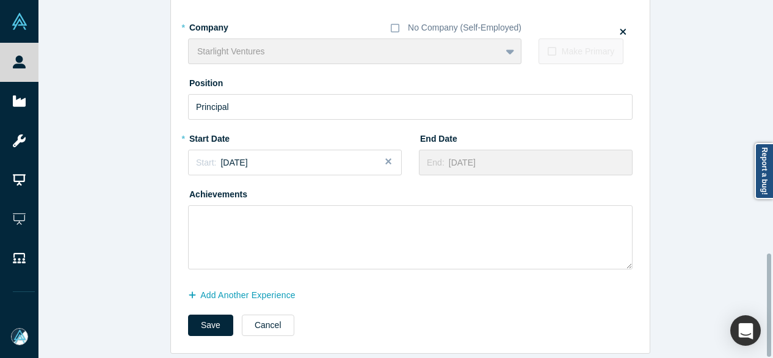
scroll to position [877, 0]
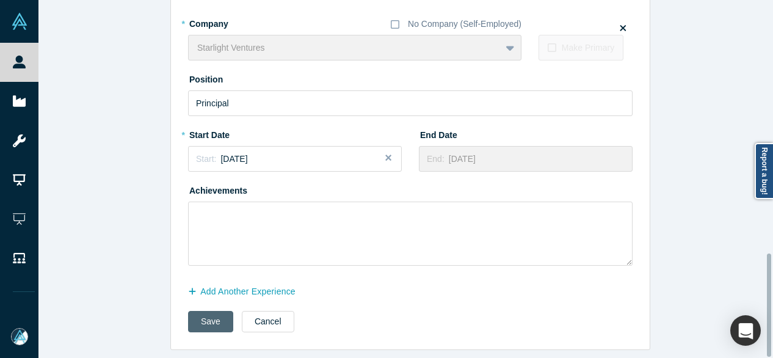
click at [199, 313] on button "Save" at bounding box center [210, 321] width 45 height 21
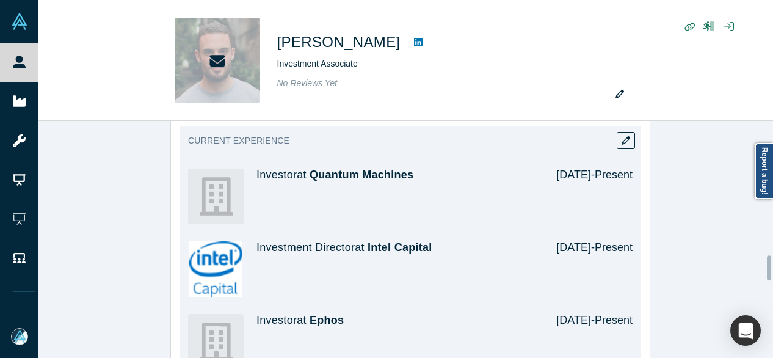
scroll to position [1282, 0]
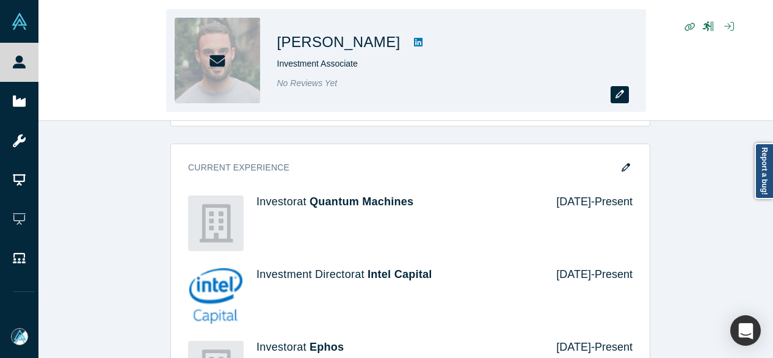
click at [624, 96] on button "button" at bounding box center [620, 94] width 18 height 17
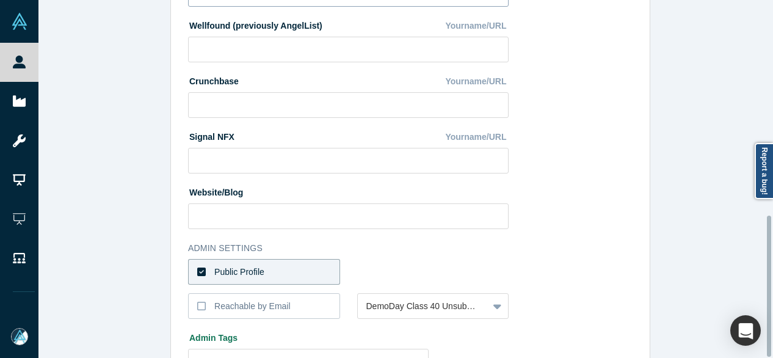
scroll to position [547, 0]
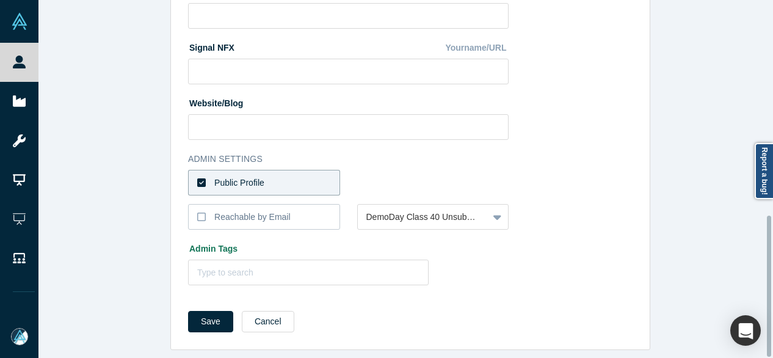
click at [231, 176] on div "Public Profile" at bounding box center [239, 182] width 50 height 13
click at [0, 0] on input "Public Profile" at bounding box center [0, 0] width 0 height 0
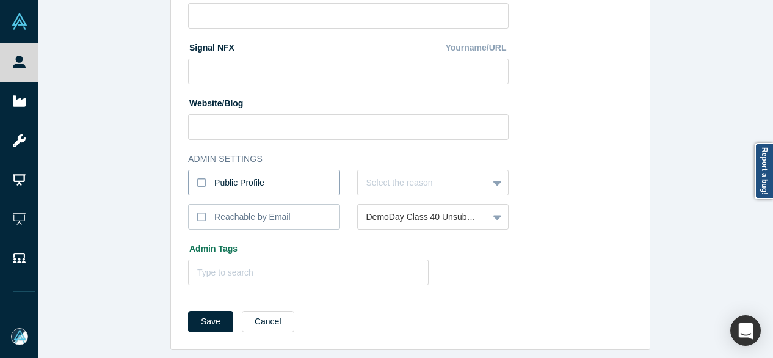
click at [230, 176] on div "Public Profile" at bounding box center [239, 182] width 50 height 13
click at [0, 0] on input "Public Profile" at bounding box center [0, 0] width 0 height 0
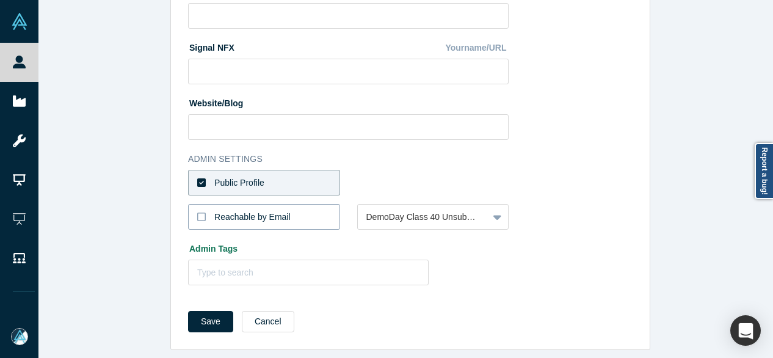
click at [231, 211] on div "Reachable by Email" at bounding box center [252, 217] width 76 height 13
click at [0, 0] on input "Reachable by Email" at bounding box center [0, 0] width 0 height 0
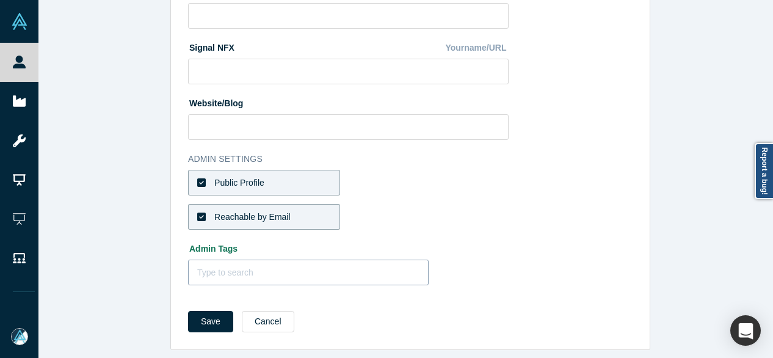
drag, startPoint x: 209, startPoint y: 316, endPoint x: 193, endPoint y: 264, distance: 53.9
click at [207, 317] on button "Save" at bounding box center [210, 321] width 45 height 21
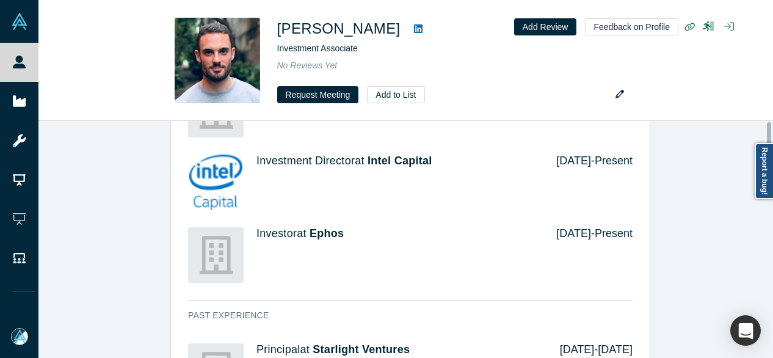
scroll to position [0, 0]
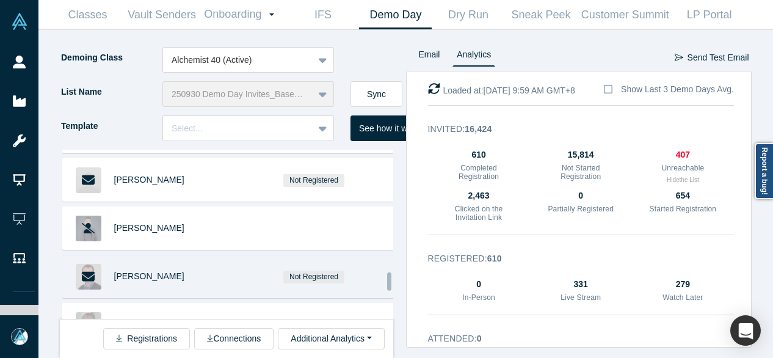
scroll to position [3758, 0]
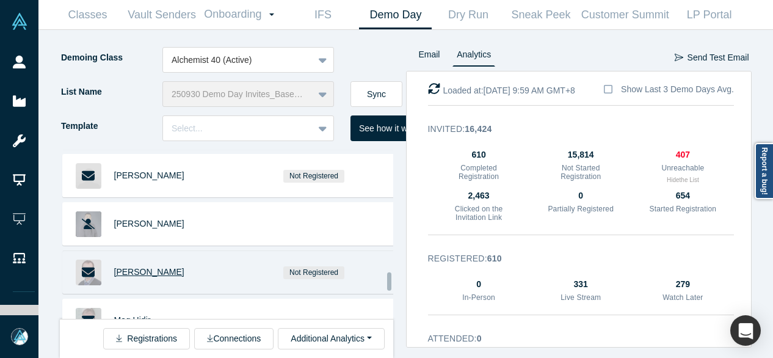
click at [157, 267] on span "Adam D'Augelli" at bounding box center [149, 272] width 70 height 10
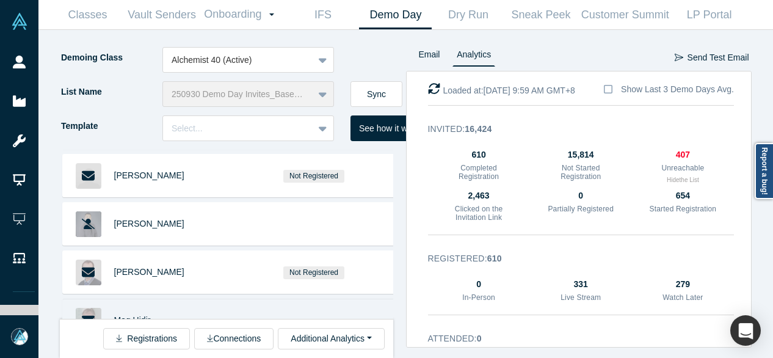
click at [126, 315] on span "Mag Hidir" at bounding box center [132, 320] width 37 height 10
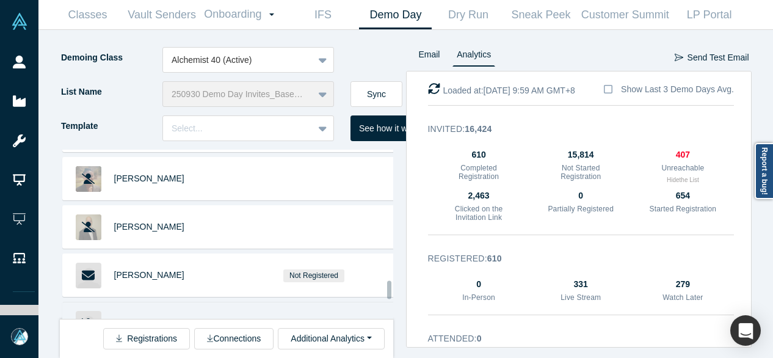
scroll to position [4063, 0]
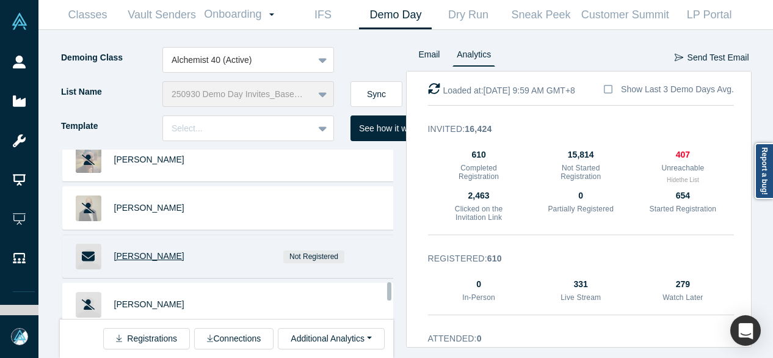
click at [154, 251] on span "[PERSON_NAME]" at bounding box center [149, 256] width 70 height 10
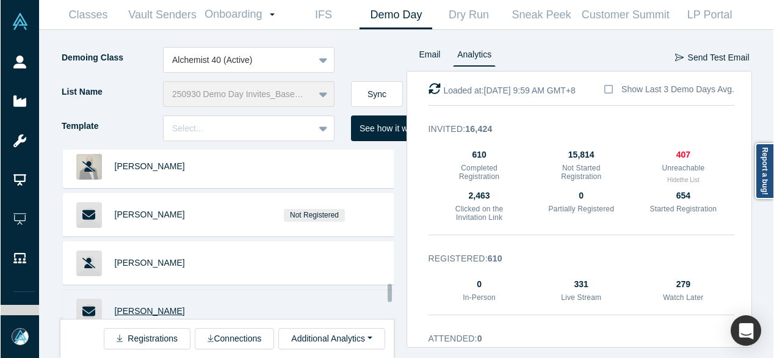
scroll to position [4124, 0]
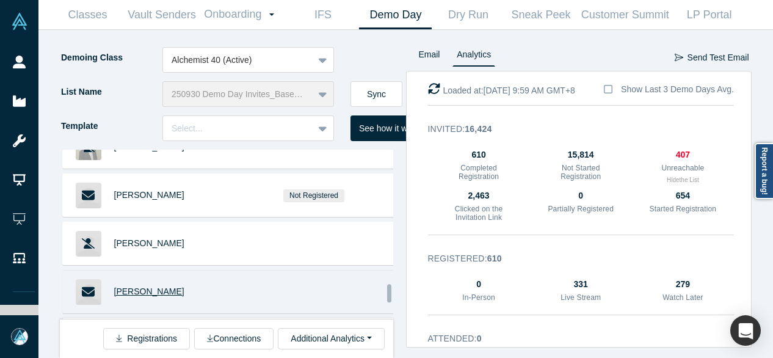
click at [150, 286] on span "Christy Canida" at bounding box center [149, 291] width 70 height 10
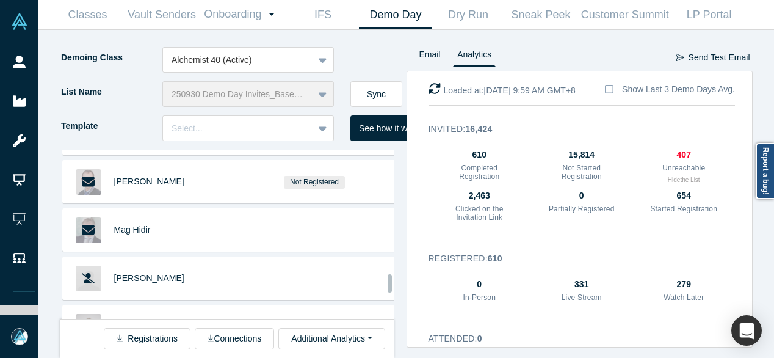
scroll to position [3819, 0]
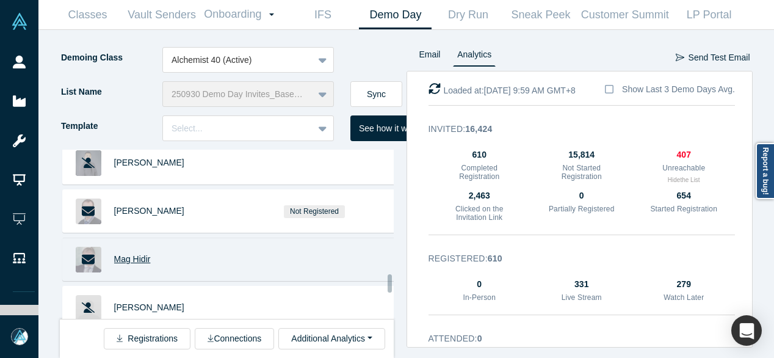
click at [126, 254] on span "Mag Hidir" at bounding box center [132, 259] width 37 height 10
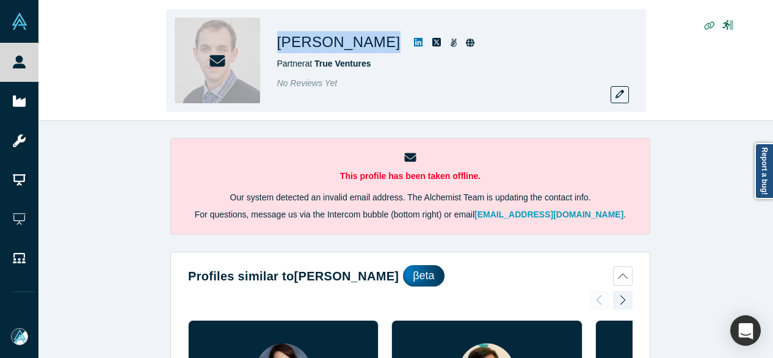
drag, startPoint x: 278, startPoint y: 42, endPoint x: 380, endPoint y: 47, distance: 102.1
click at [380, 49] on div "[PERSON_NAME]" at bounding box center [448, 42] width 342 height 22
copy div "[PERSON_NAME]"
click at [625, 94] on button "button" at bounding box center [620, 94] width 18 height 17
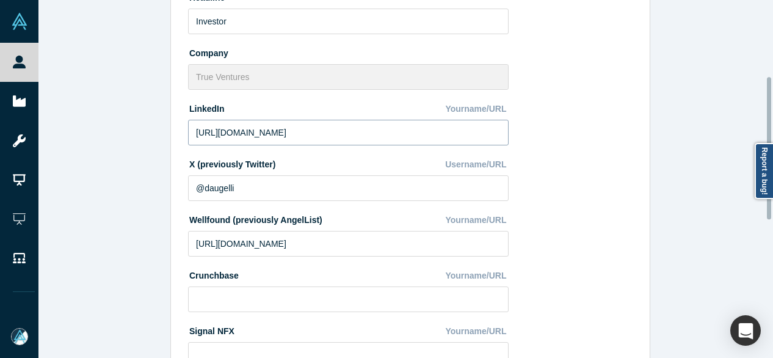
scroll to position [61, 0]
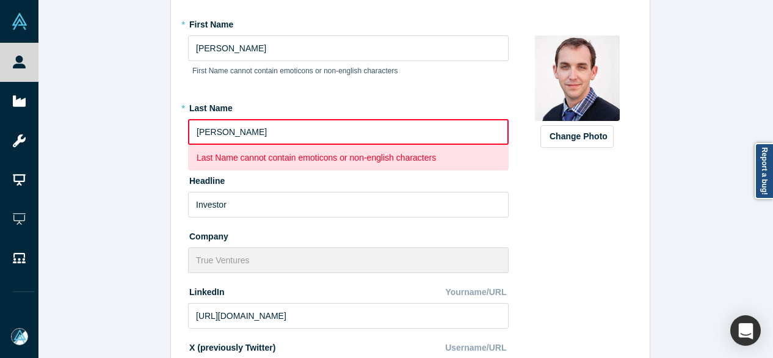
click at [200, 133] on input "[PERSON_NAME]" at bounding box center [348, 132] width 321 height 26
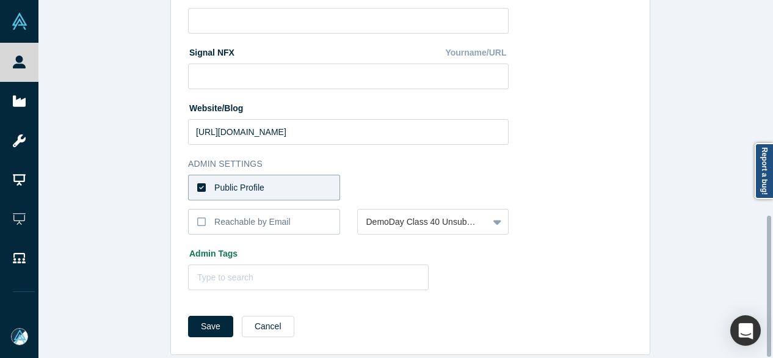
scroll to position [547, 0]
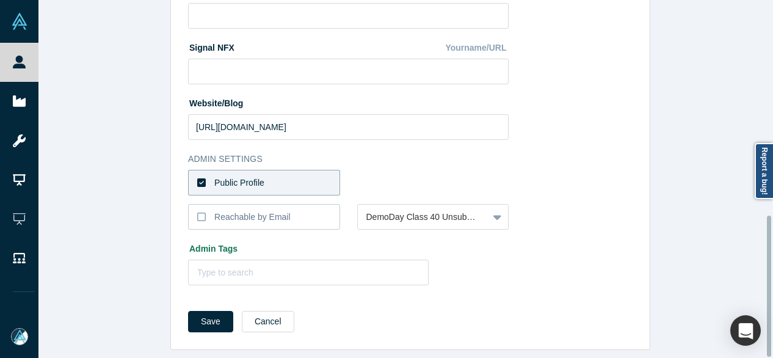
type input "[PERSON_NAME]"
click at [264, 180] on label "Public Profile" at bounding box center [264, 183] width 152 height 26
click at [0, 0] on input "Public Profile" at bounding box center [0, 0] width 0 height 0
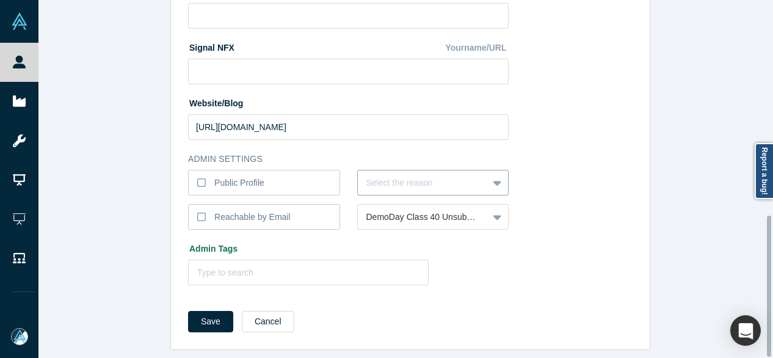
click at [372, 177] on div at bounding box center [423, 182] width 114 height 15
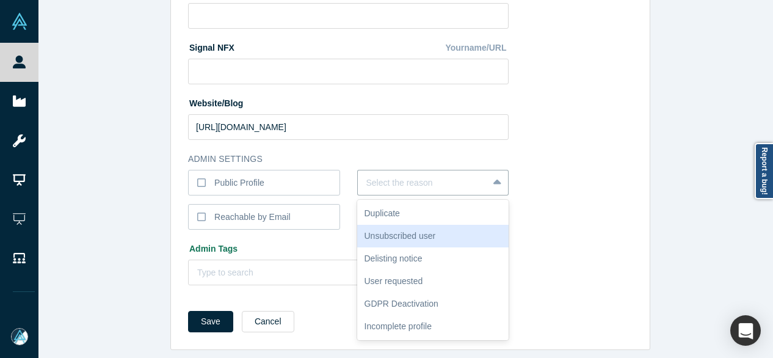
drag, startPoint x: 380, startPoint y: 230, endPoint x: 377, endPoint y: 222, distance: 8.3
click at [380, 230] on div "Unsubscribed user" at bounding box center [433, 236] width 152 height 23
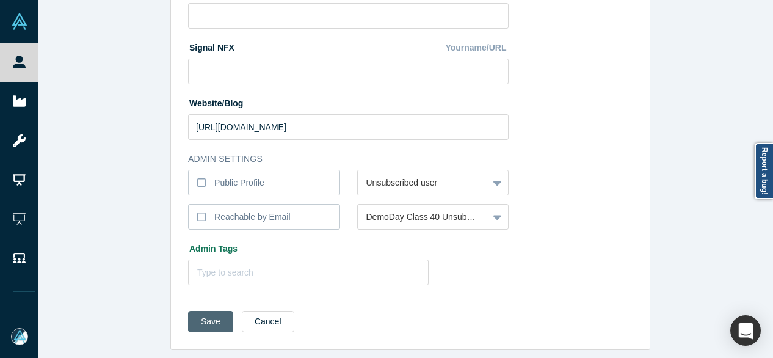
click at [213, 311] on button "Save" at bounding box center [210, 321] width 45 height 21
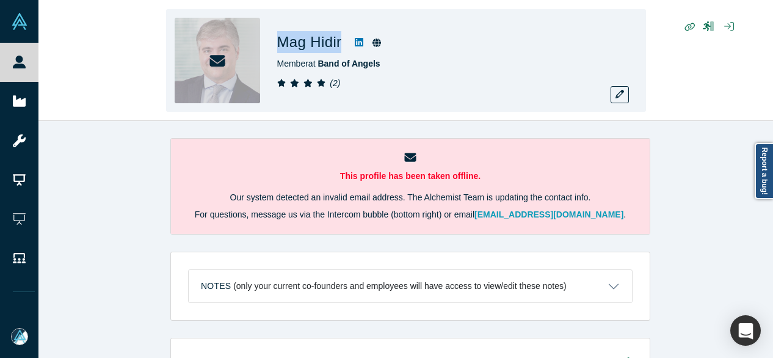
drag, startPoint x: 281, startPoint y: 48, endPoint x: 339, endPoint y: 46, distance: 58.1
click at [342, 48] on h1 "Mag Hidir" at bounding box center [309, 42] width 65 height 22
copy h1 "Mag Hidir"
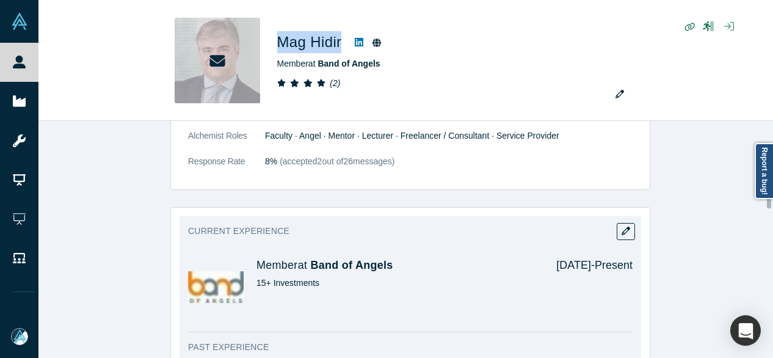
scroll to position [1038, 0]
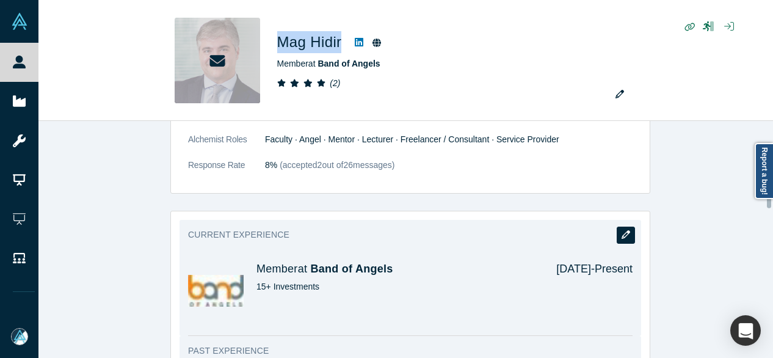
click at [623, 230] on icon "button" at bounding box center [626, 234] width 9 height 9
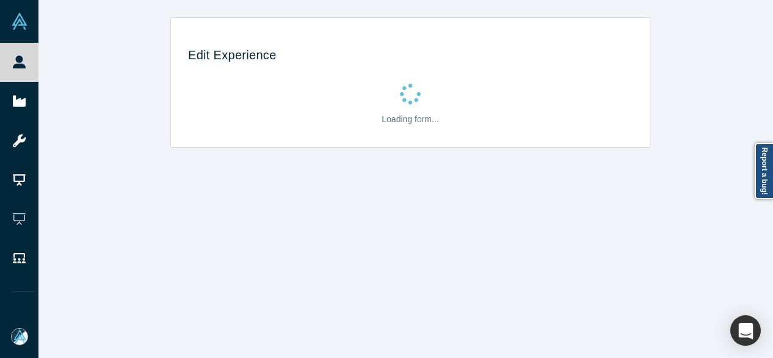
scroll to position [0, 0]
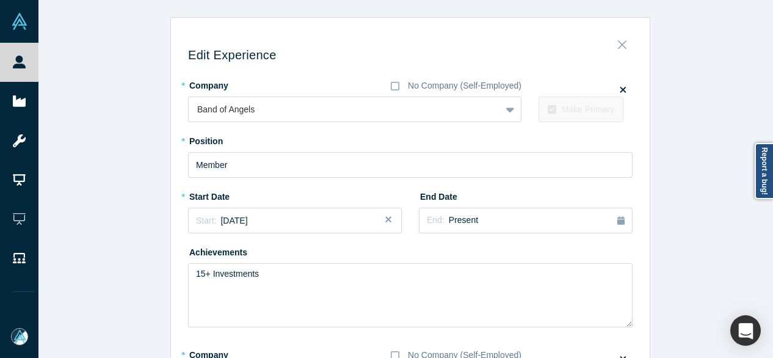
click at [623, 44] on button "Close" at bounding box center [622, 41] width 26 height 17
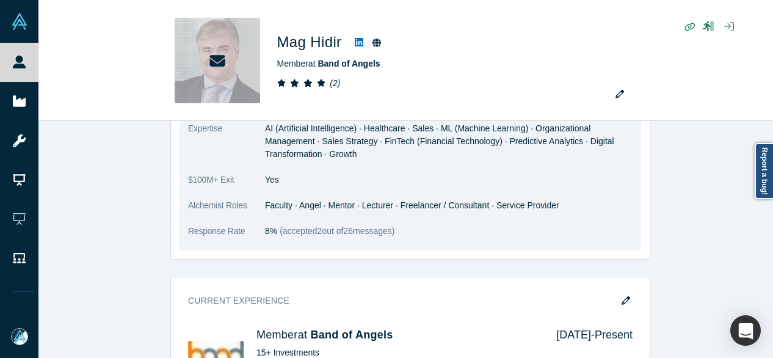
scroll to position [1038, 0]
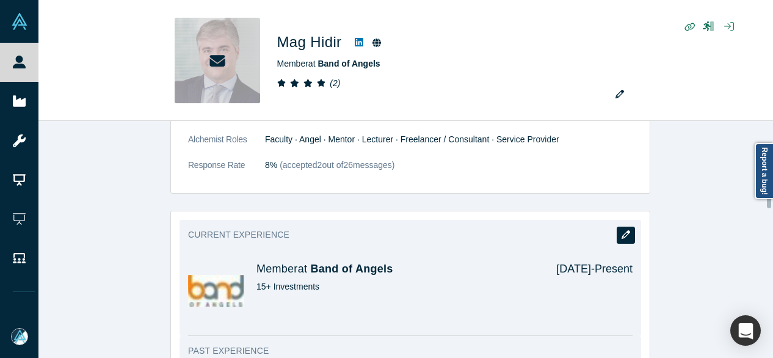
click at [623, 230] on icon "button" at bounding box center [626, 234] width 9 height 9
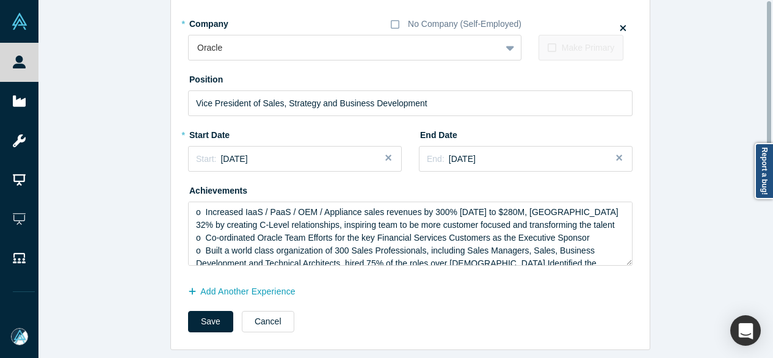
scroll to position [0, 0]
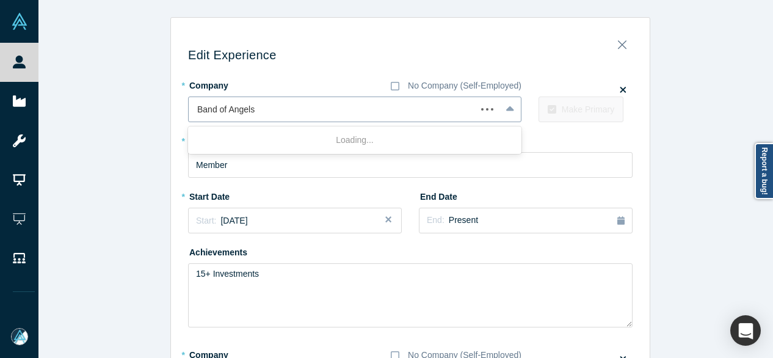
click at [274, 110] on div at bounding box center [332, 109] width 270 height 15
paste input "Chair and CEO Chair and CEO Eva"
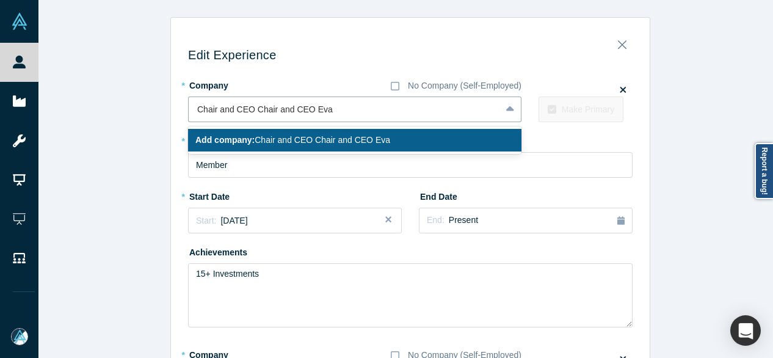
type input "Chair and CEO Chair and CEO Eva"
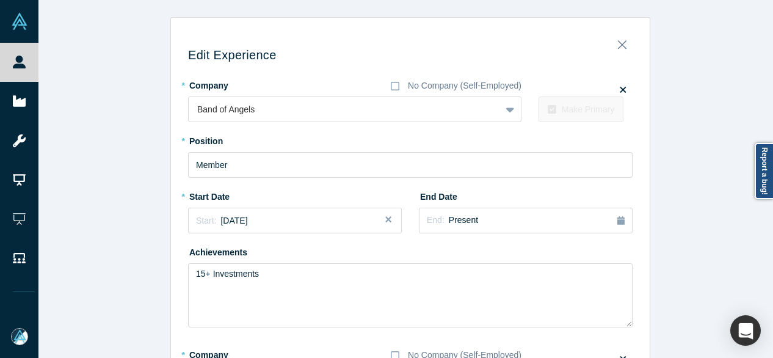
click at [670, 143] on div "Edit Experience * Company No Company (Self-Employed) Band of Angels To pick up …" at bounding box center [410, 349] width 744 height 664
drag, startPoint x: 151, startPoint y: 30, endPoint x: 147, endPoint y: 24, distance: 7.5
click at [151, 29] on div "Edit Experience * Company No Company (Self-Employed) Band of Angels To pick up …" at bounding box center [410, 349] width 744 height 664
click at [612, 46] on button "Close" at bounding box center [622, 41] width 26 height 17
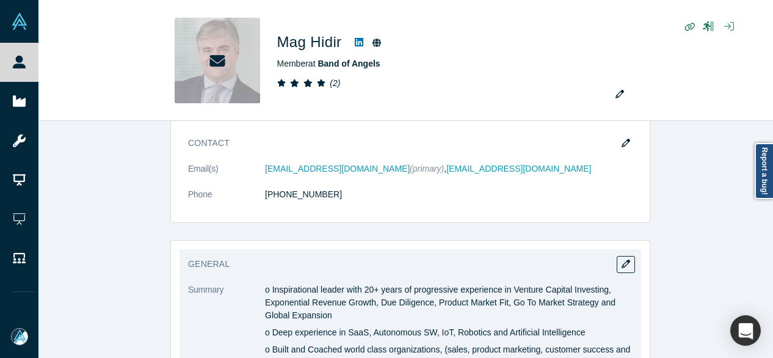
scroll to position [488, 0]
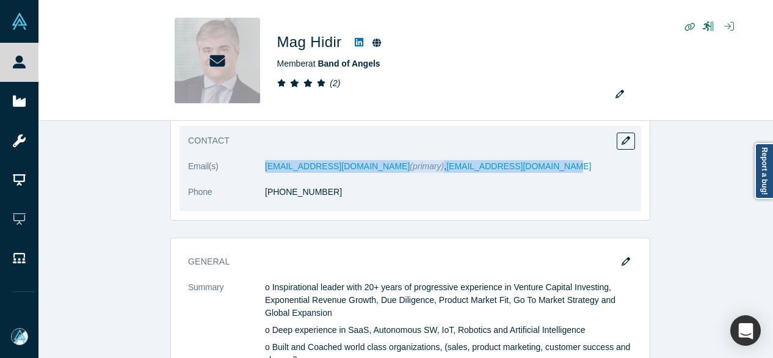
drag, startPoint x: 502, startPoint y: 165, endPoint x: 250, endPoint y: 170, distance: 252.2
click at [252, 173] on dl "Email(s) hidir.mag@gmail.com (primary) , hidir.mag@einsventures.com Phone (650)…" at bounding box center [410, 185] width 444 height 51
copy dl "hidir.mag@gmail.com (primary) , hidir.mag@einsventures.com"
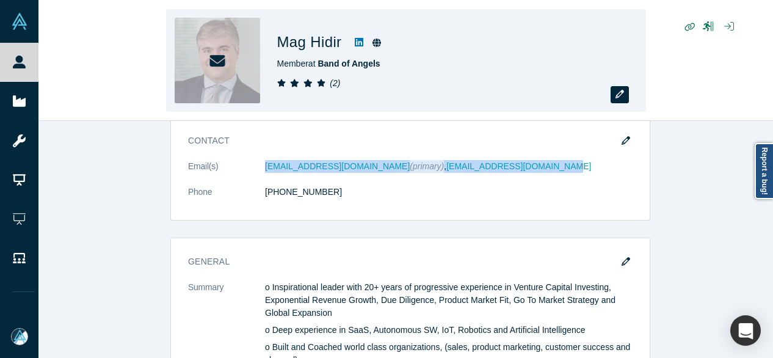
click at [622, 97] on icon "button" at bounding box center [619, 94] width 9 height 9
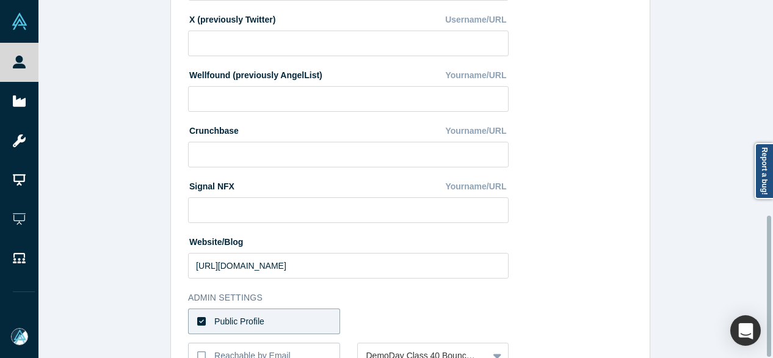
scroll to position [547, 0]
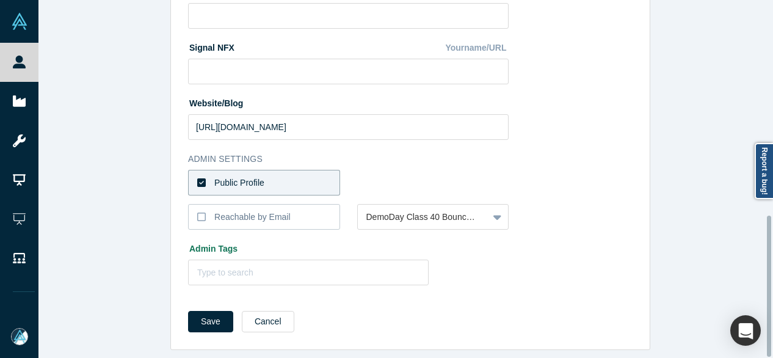
click at [277, 178] on label "Public Profile" at bounding box center [264, 183] width 152 height 26
click at [0, 0] on input "Public Profile" at bounding box center [0, 0] width 0 height 0
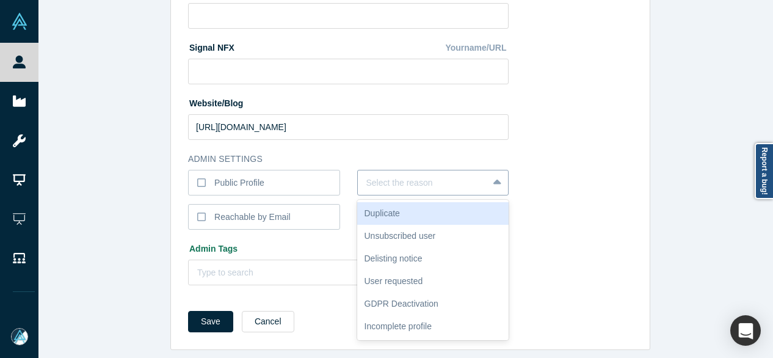
click at [383, 175] on div at bounding box center [423, 182] width 114 height 15
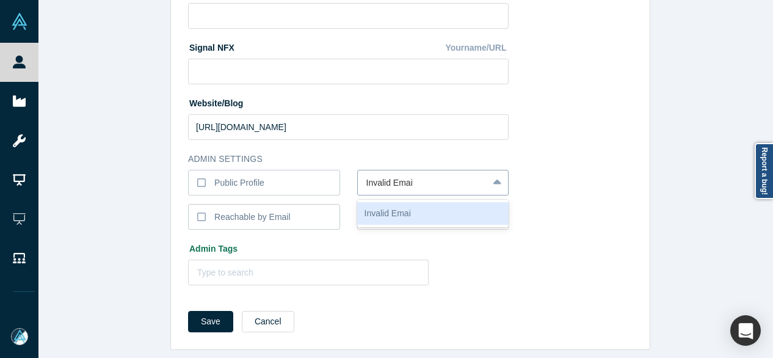
type input "Invalid Email"
click at [397, 211] on div "Invalid Email" at bounding box center [433, 213] width 152 height 23
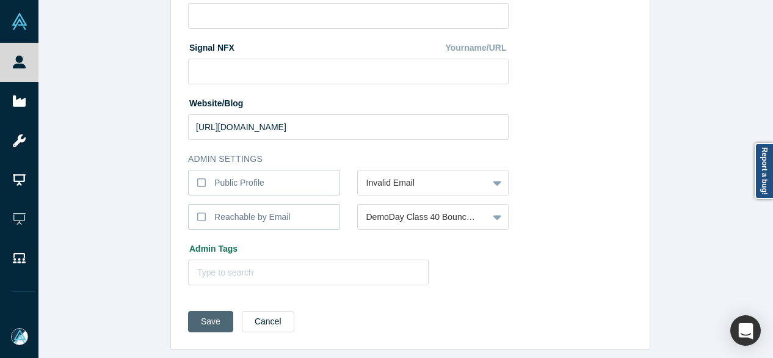
click at [209, 314] on button "Save" at bounding box center [210, 321] width 45 height 21
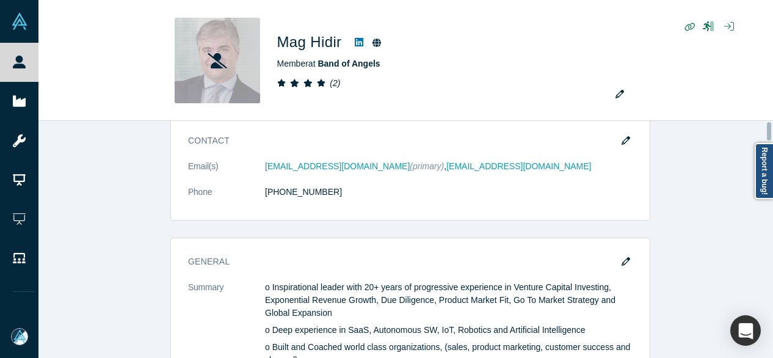
scroll to position [0, 0]
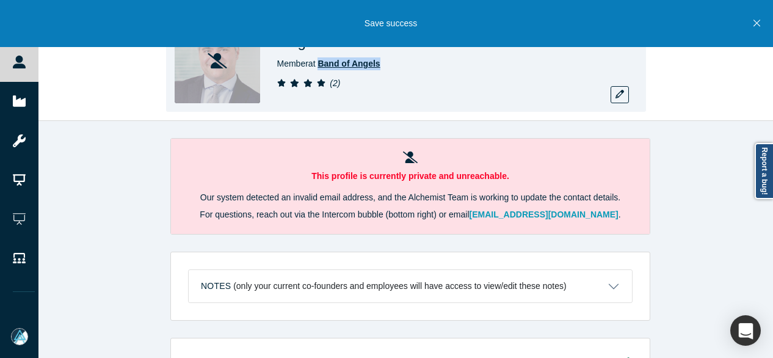
drag, startPoint x: 382, startPoint y: 64, endPoint x: 322, endPoint y: 62, distance: 59.3
click at [322, 62] on div "Member at Band of Angels" at bounding box center [448, 63] width 342 height 13
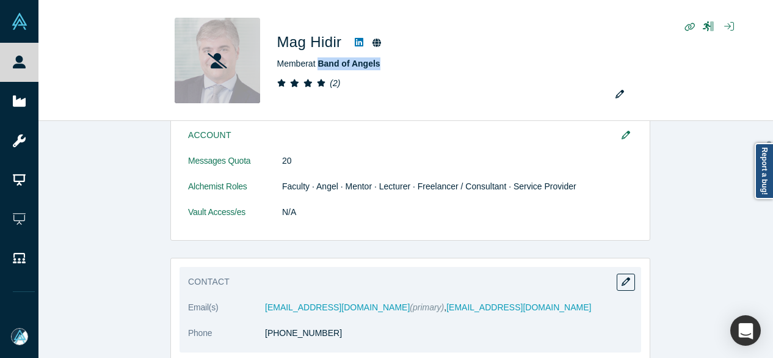
scroll to position [366, 0]
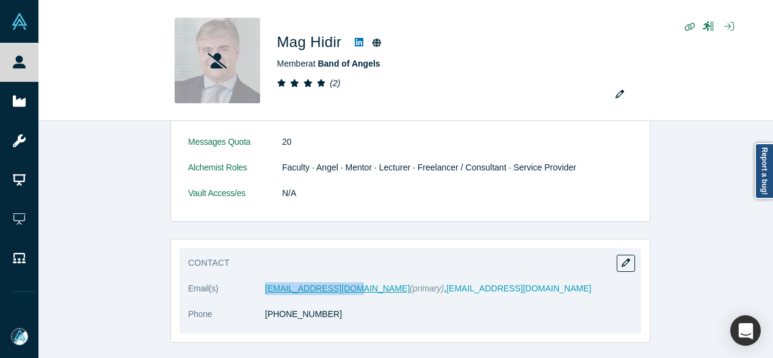
drag, startPoint x: 261, startPoint y: 299, endPoint x: 341, endPoint y: 290, distance: 81.1
click at [341, 290] on dl "Email(s) hidir.mag@gmail.com (primary) , hidir.mag@einsventures.com Phone (650)…" at bounding box center [410, 307] width 444 height 51
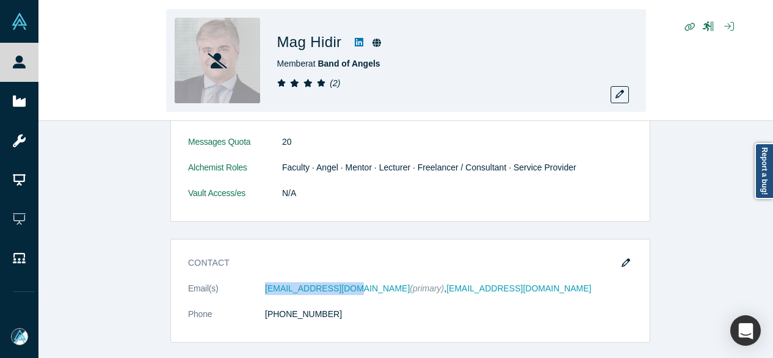
copy dl "hidir.mag@gmail.com"
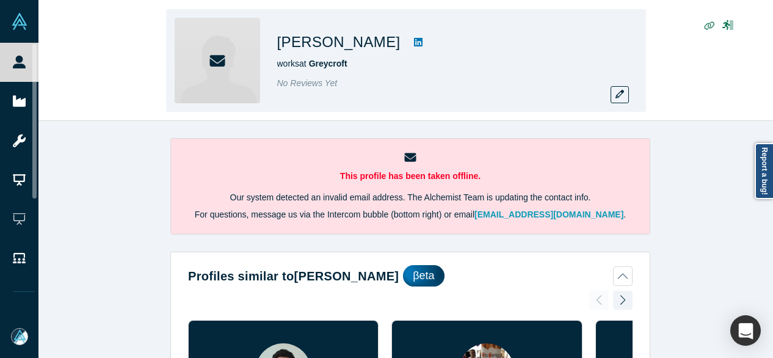
click at [469, 101] on div "[PERSON_NAME] works at [GEOGRAPHIC_DATA] No Reviews Yet" at bounding box center [448, 60] width 342 height 85
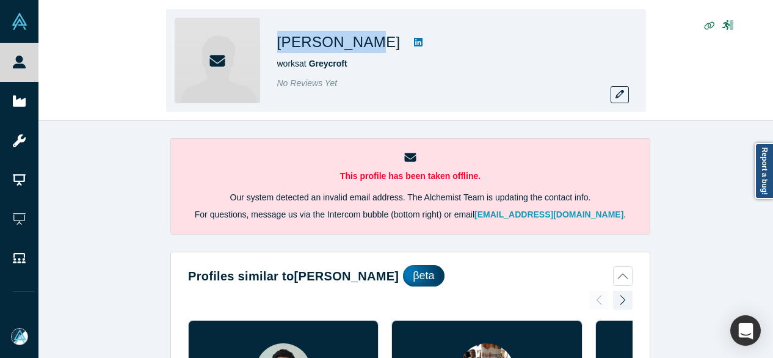
drag, startPoint x: 277, startPoint y: 45, endPoint x: 358, endPoint y: 45, distance: 81.8
click at [360, 44] on div "[PERSON_NAME] works at [GEOGRAPHIC_DATA] No Reviews Yet" at bounding box center [406, 60] width 480 height 103
copy h1 "[PERSON_NAME]"
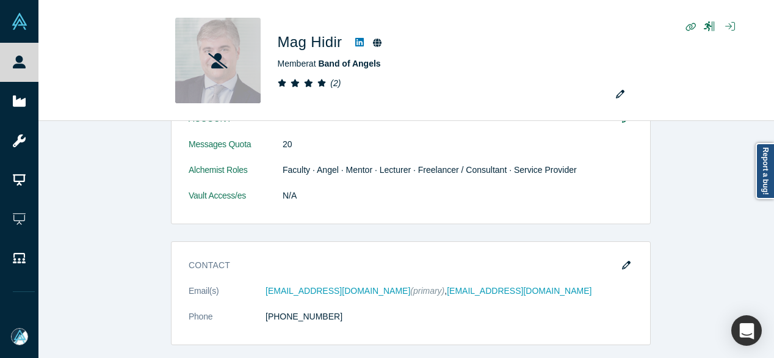
scroll to position [427, 0]
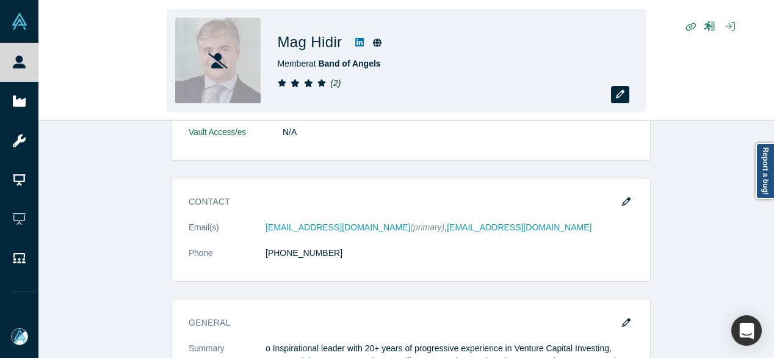
click at [620, 92] on icon "button" at bounding box center [620, 94] width 9 height 9
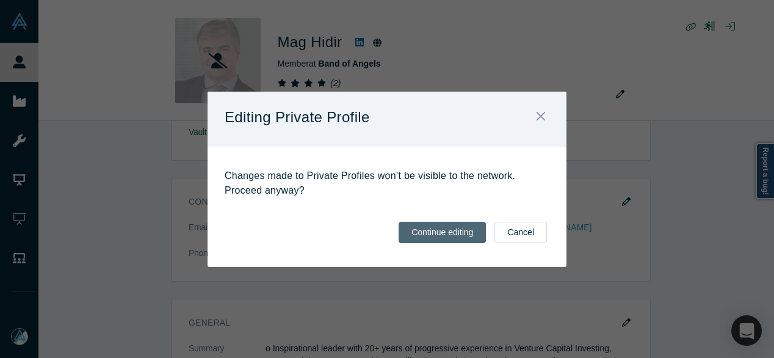
click at [448, 227] on button "Continue editing" at bounding box center [442, 232] width 87 height 21
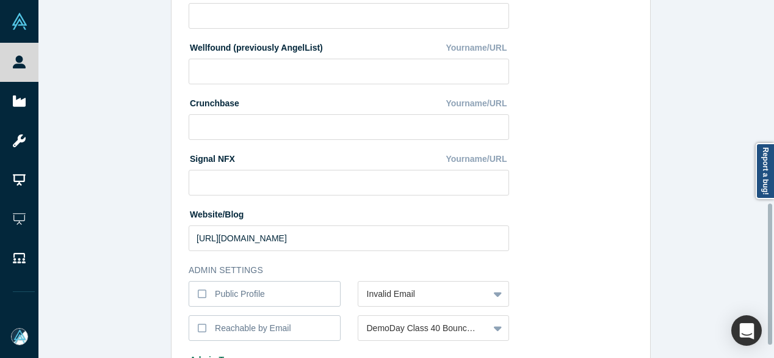
scroll to position [547, 0]
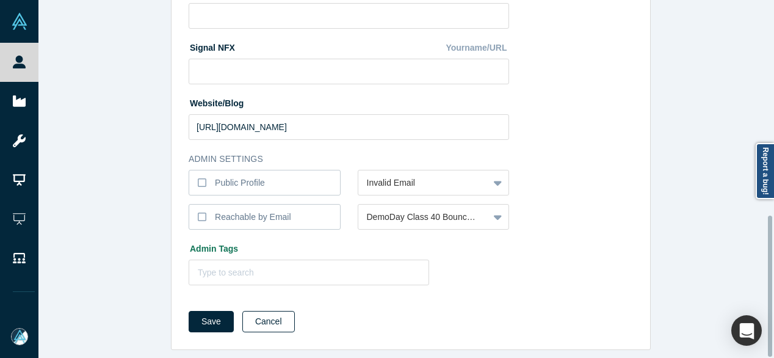
click at [278, 317] on button "Cancel" at bounding box center [268, 321] width 53 height 21
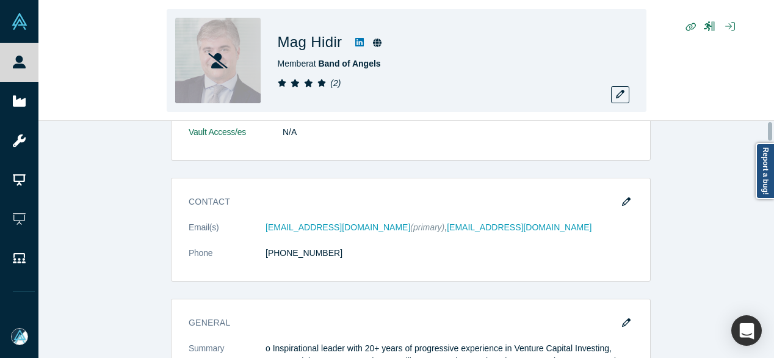
scroll to position [0, 0]
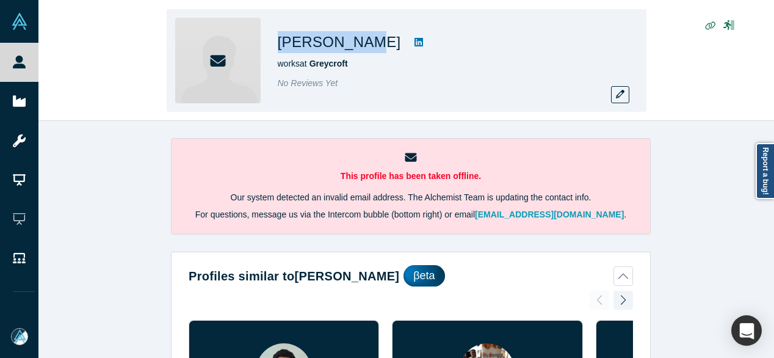
drag, startPoint x: 0, startPoint y: 0, endPoint x: 310, endPoint y: 45, distance: 312.8
click at [627, 96] on button "button" at bounding box center [620, 94] width 18 height 17
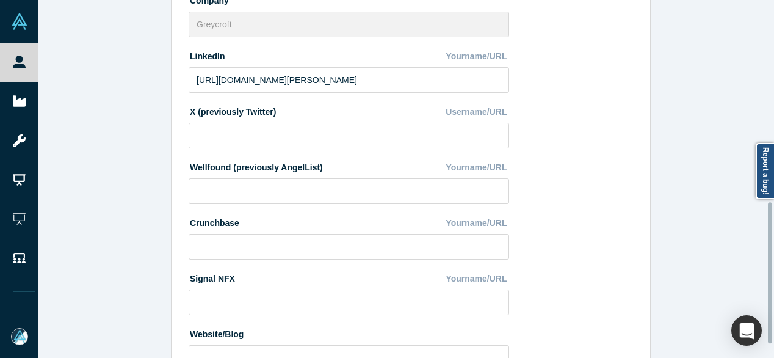
scroll to position [547, 0]
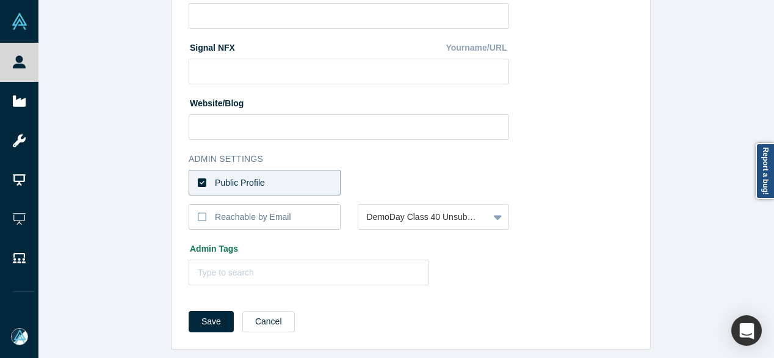
click at [272, 181] on label "Public Profile" at bounding box center [265, 183] width 152 height 26
click at [0, 0] on input "Public Profile" at bounding box center [0, 0] width 0 height 0
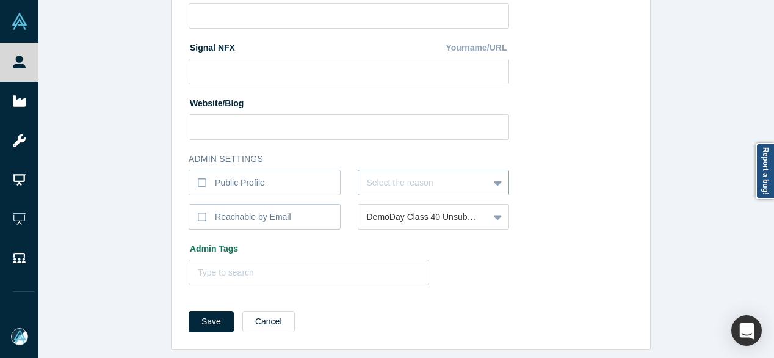
click at [382, 180] on div at bounding box center [424, 182] width 114 height 15
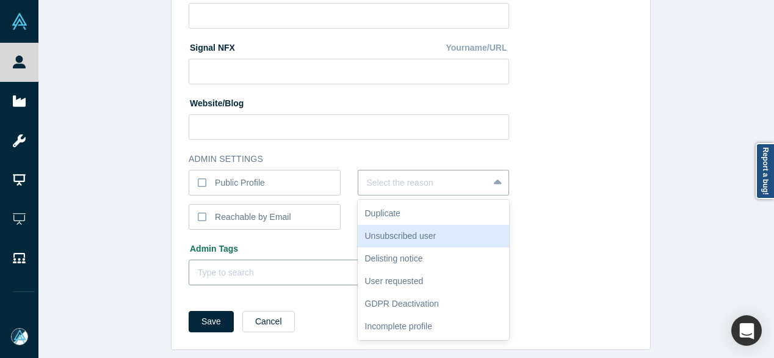
drag, startPoint x: 382, startPoint y: 228, endPoint x: 324, endPoint y: 258, distance: 65.8
click at [380, 228] on div "Unsubscribed user" at bounding box center [434, 236] width 152 height 23
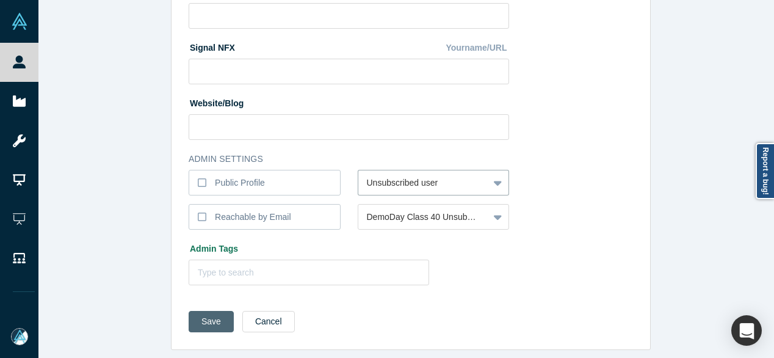
click at [200, 314] on button "Save" at bounding box center [211, 321] width 45 height 21
